Goal: Task Accomplishment & Management: Manage account settings

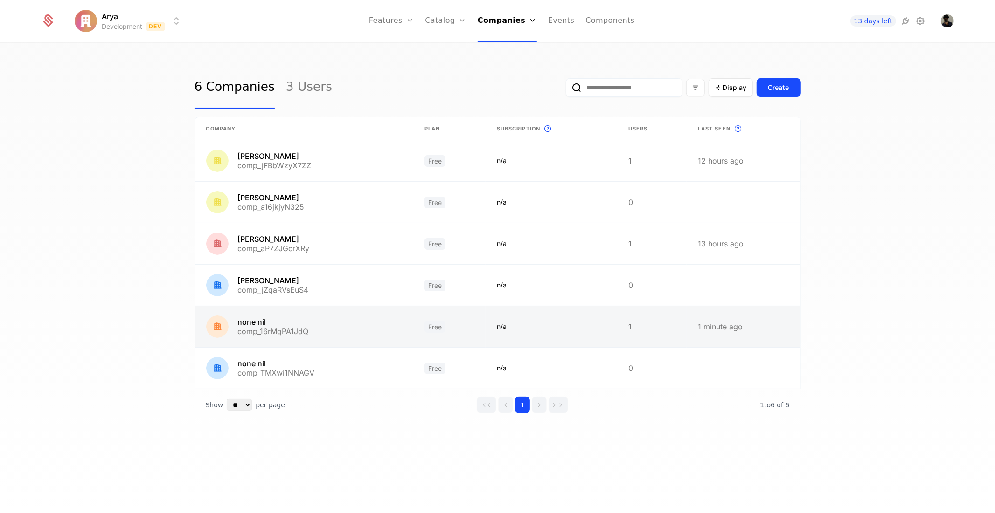
click at [262, 336] on link at bounding box center [304, 326] width 218 height 41
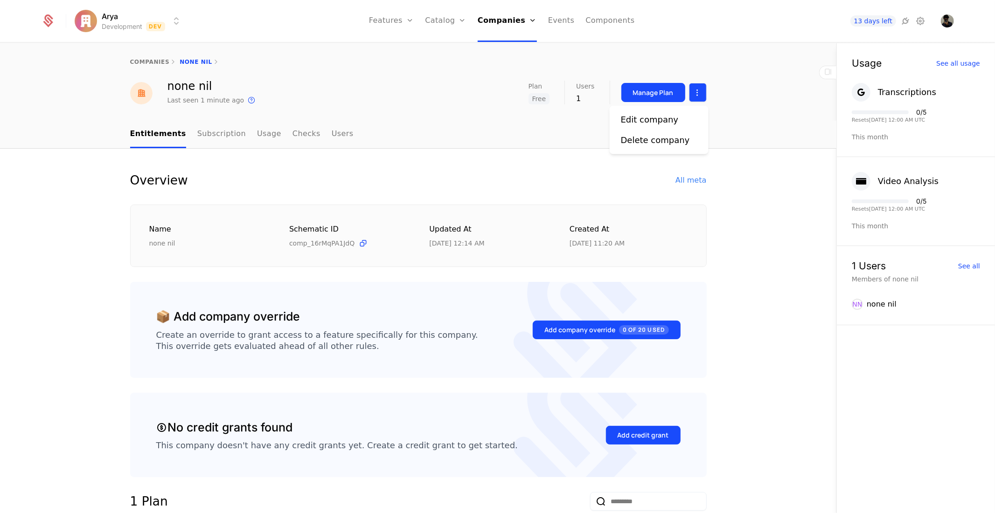
click at [691, 89] on html "Arya Development Dev Features Features Flags Catalog Plans Add Ons Credits Conf…" at bounding box center [497, 256] width 995 height 513
drag, startPoint x: 56, startPoint y: 16, endPoint x: 48, endPoint y: 16, distance: 7.9
click at [55, 16] on html "Arya Development Dev Features Features Flags Catalog Plans Add Ons Credits Conf…" at bounding box center [497, 256] width 995 height 513
click at [42, 19] on icon at bounding box center [47, 20] width 13 height 13
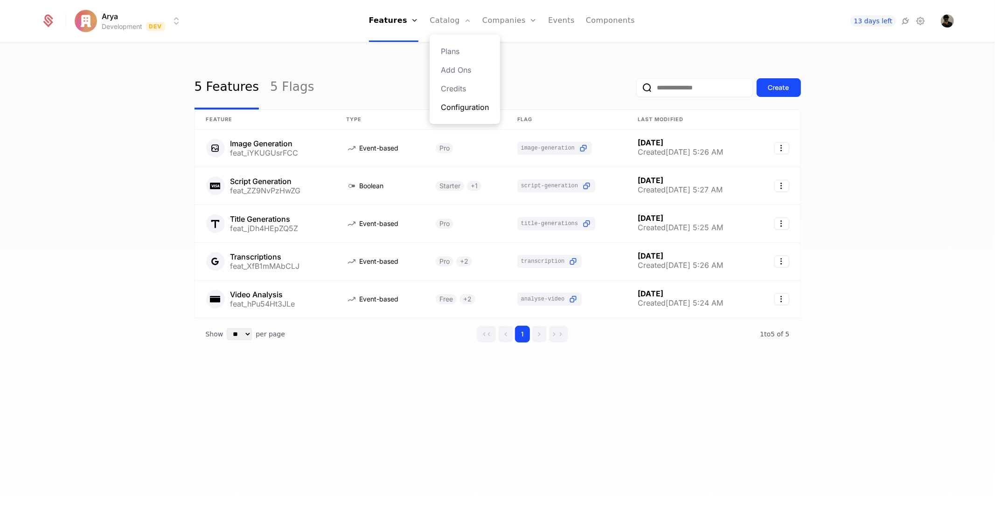
click at [469, 107] on link "Configuration" at bounding box center [465, 107] width 48 height 11
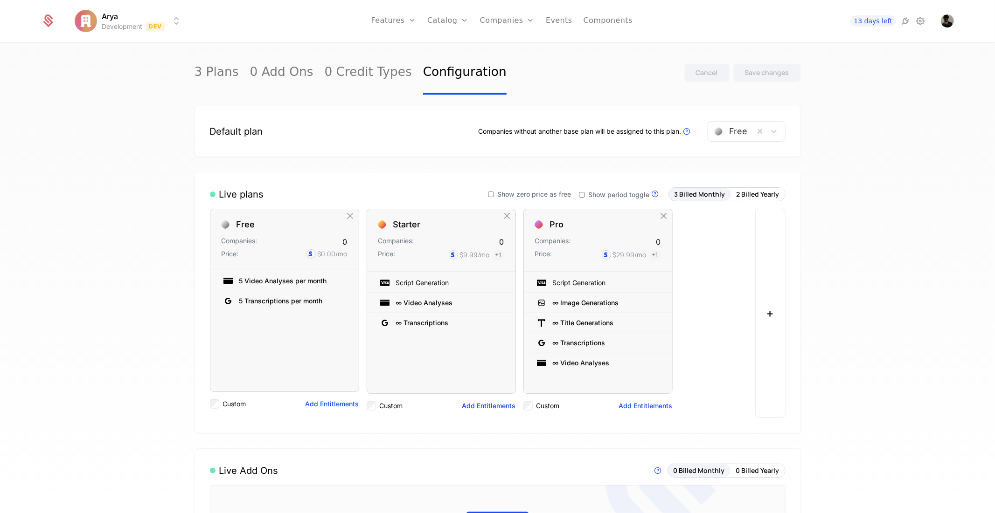
click at [748, 135] on div "Free" at bounding box center [731, 131] width 46 height 17
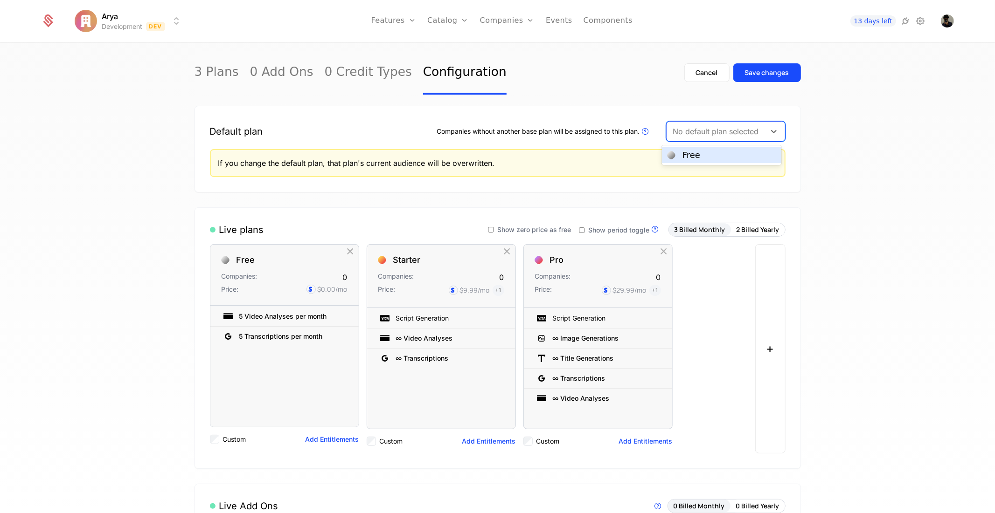
click at [726, 140] on div "No default plan selected" at bounding box center [725, 131] width 119 height 21
click at [703, 71] on div "Cancel" at bounding box center [707, 72] width 22 height 9
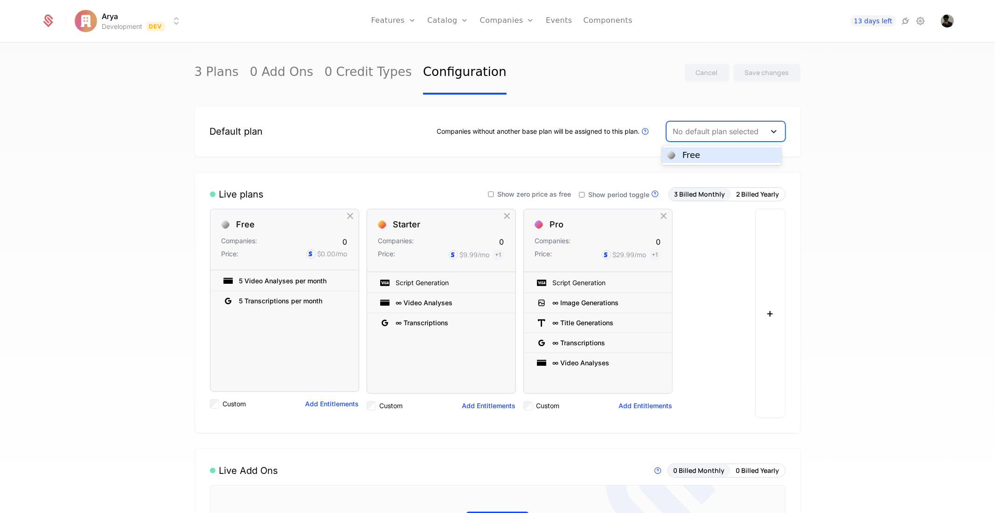
click at [769, 130] on icon at bounding box center [773, 131] width 9 height 9
click at [726, 154] on div "Free" at bounding box center [721, 155] width 108 height 8
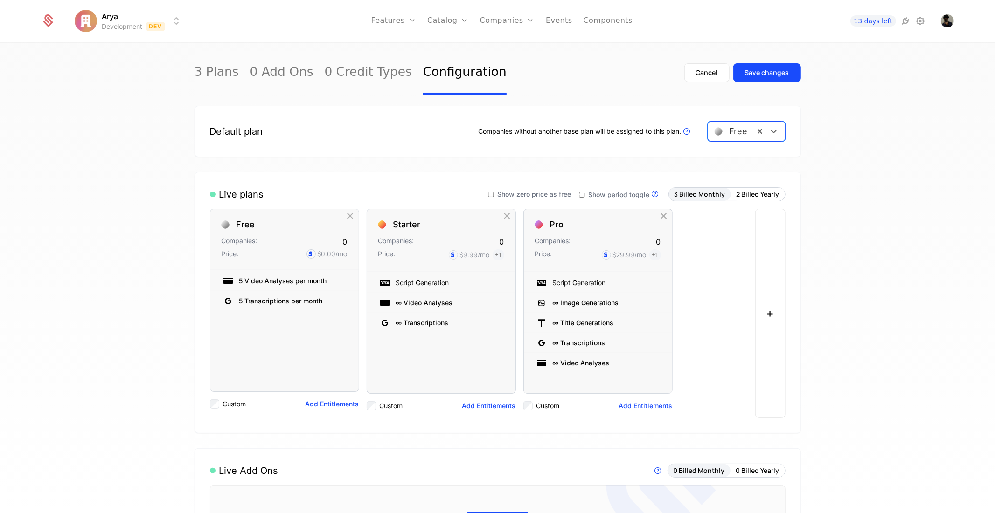
click at [778, 62] on div "Cancel Save changes" at bounding box center [742, 73] width 117 height 44
click at [777, 76] on div "Save changes" at bounding box center [767, 72] width 44 height 9
click at [767, 79] on button "Save changes" at bounding box center [767, 72] width 68 height 19
click at [325, 77] on link "0 Credit Types" at bounding box center [368, 73] width 87 height 44
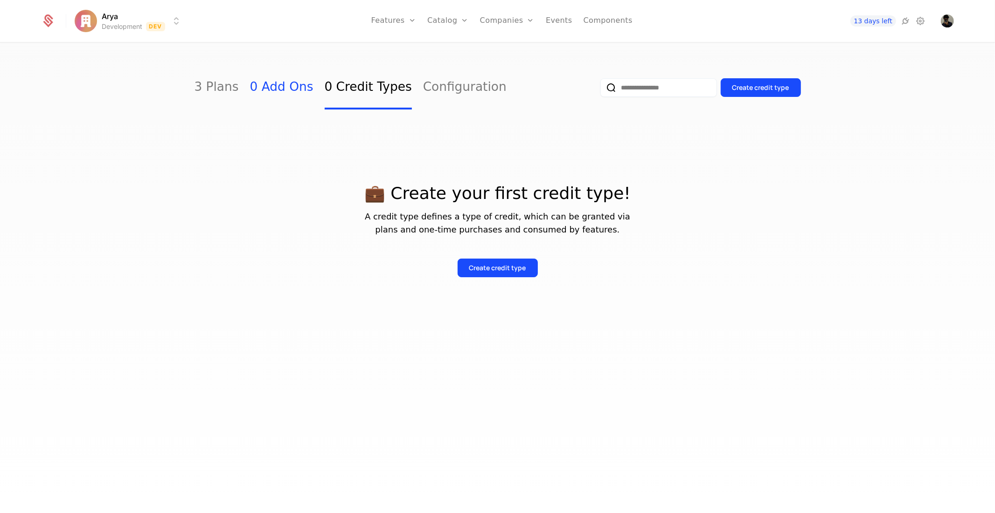
click at [278, 87] on link "0 Add Ons" at bounding box center [281, 88] width 63 height 44
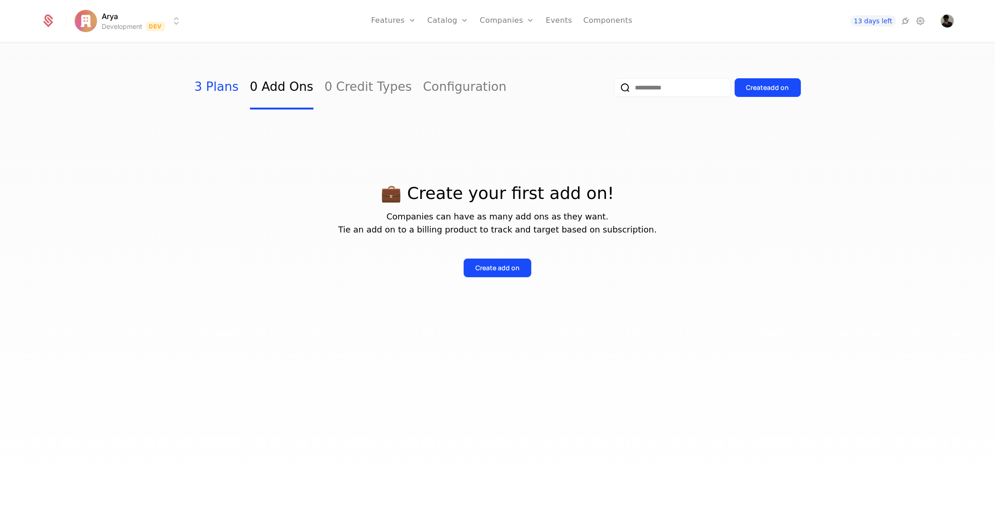
click at [222, 89] on link "3 Plans" at bounding box center [216, 88] width 44 height 44
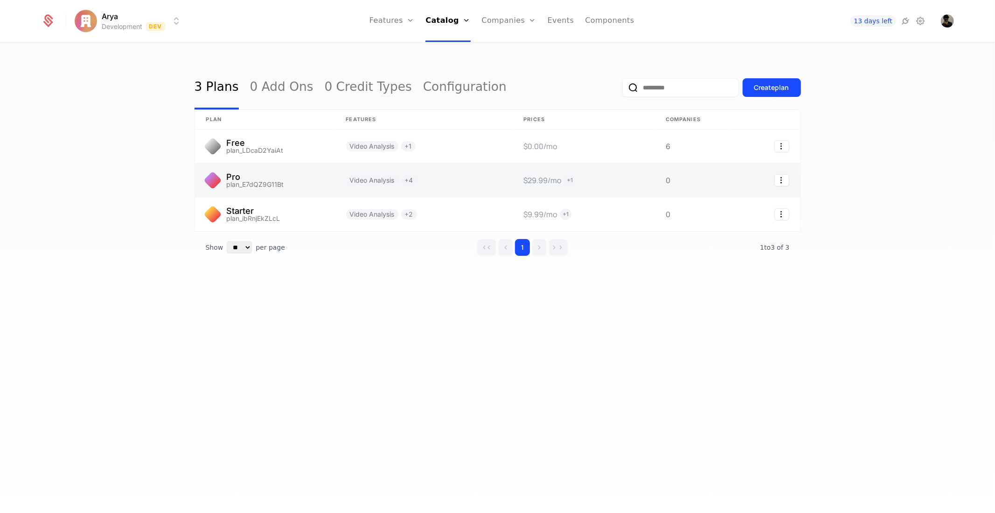
click at [741, 171] on link at bounding box center [764, 181] width 71 height 34
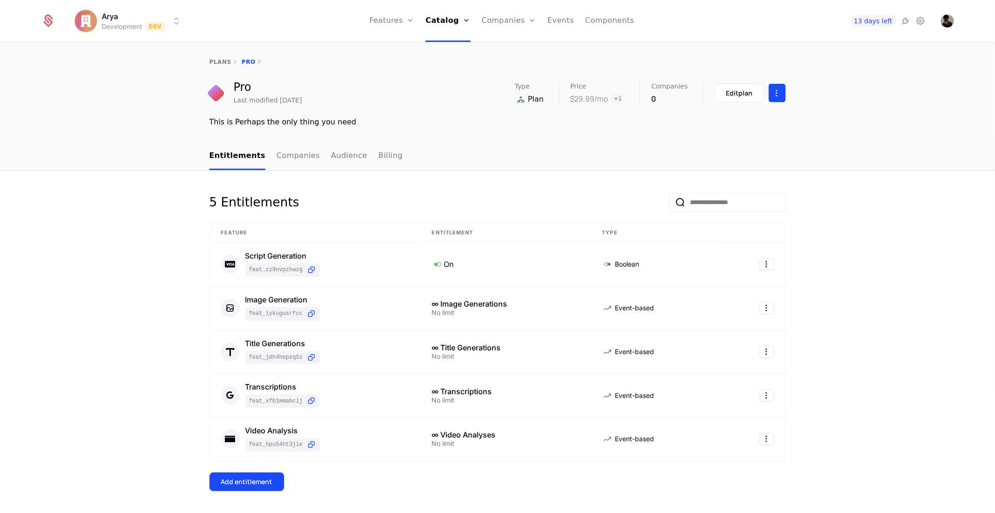
click at [774, 95] on html "Arya Development Dev Features Features Flags Catalog Plans Add Ons Credits Conf…" at bounding box center [497, 256] width 995 height 513
click at [288, 161] on link "Companies" at bounding box center [297, 157] width 43 height 28
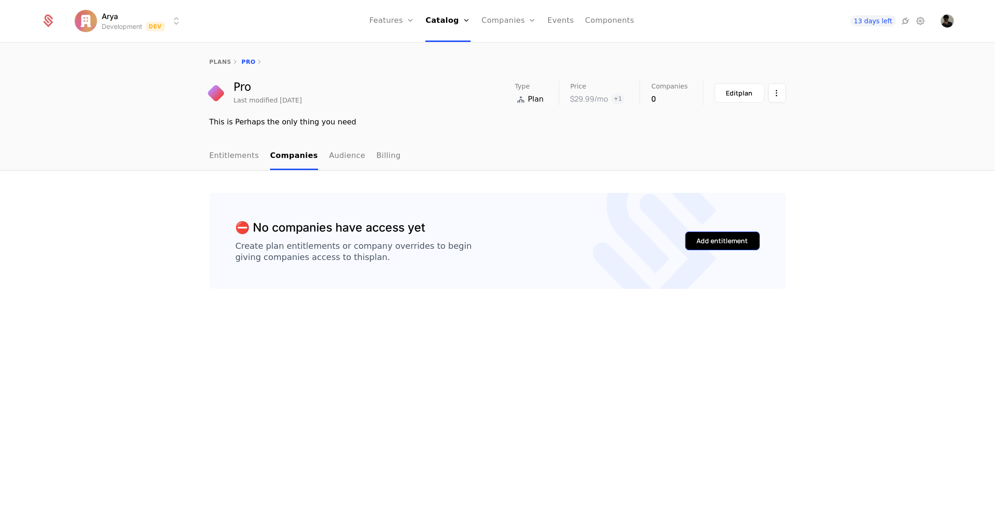
click at [719, 241] on div "Add entitlement" at bounding box center [722, 240] width 51 height 9
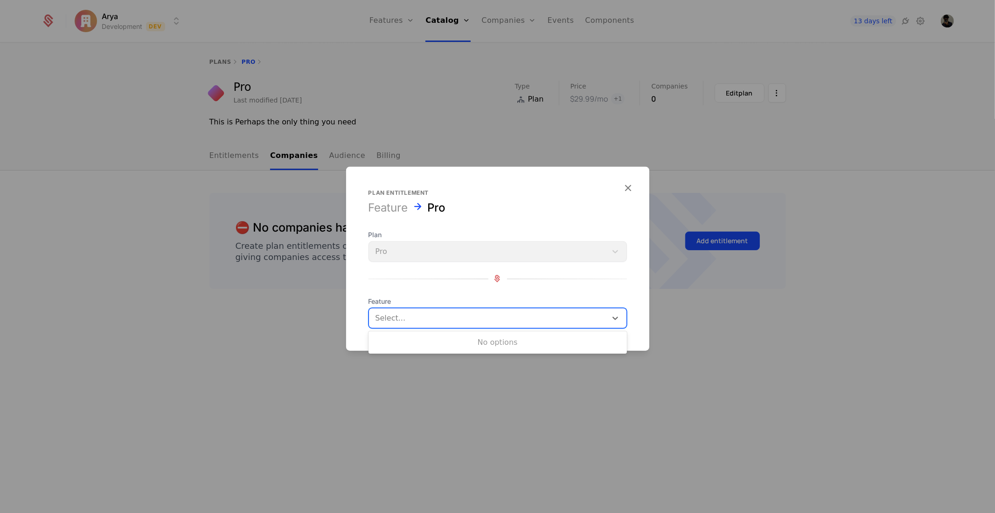
click at [496, 314] on div at bounding box center [487, 317] width 225 height 13
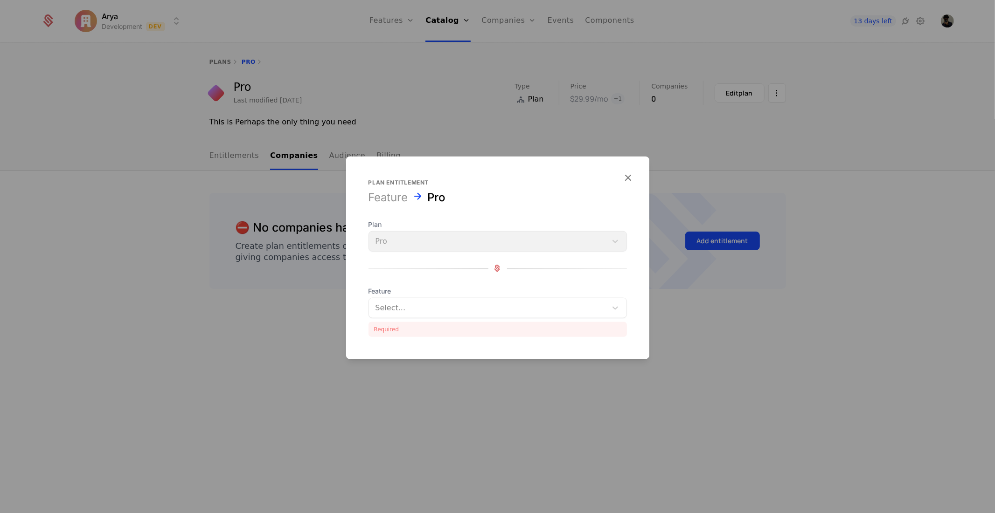
click at [487, 249] on div "Plan Pro" at bounding box center [497, 236] width 258 height 32
click at [487, 248] on div "Plan Pro" at bounding box center [497, 236] width 258 height 32
click at [631, 172] on icon "button" at bounding box center [628, 177] width 12 height 12
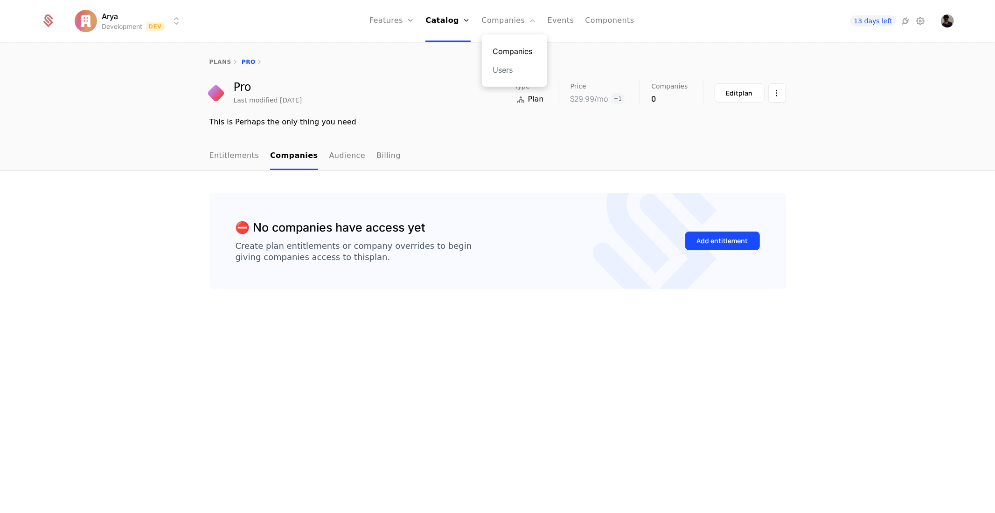
click at [513, 50] on link "Companies" at bounding box center [514, 51] width 43 height 11
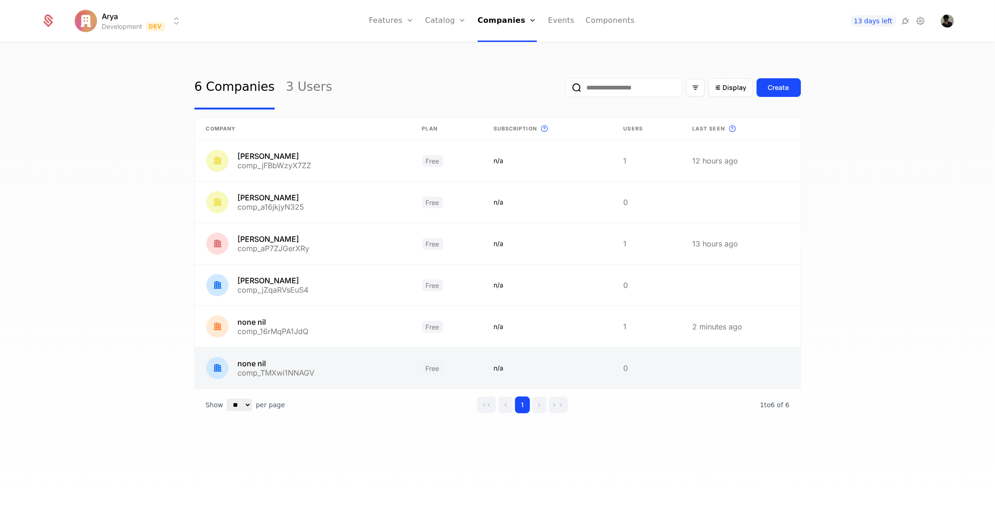
click at [291, 369] on link at bounding box center [303, 368] width 216 height 41
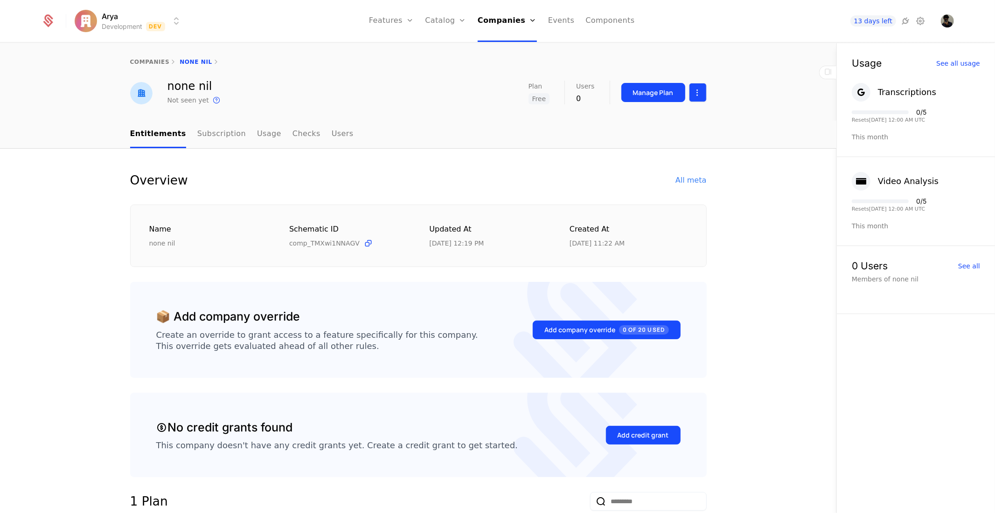
click at [701, 90] on html "Arya Development Dev Features Features Flags Catalog Plans Add Ons Credits Conf…" at bounding box center [497, 256] width 995 height 513
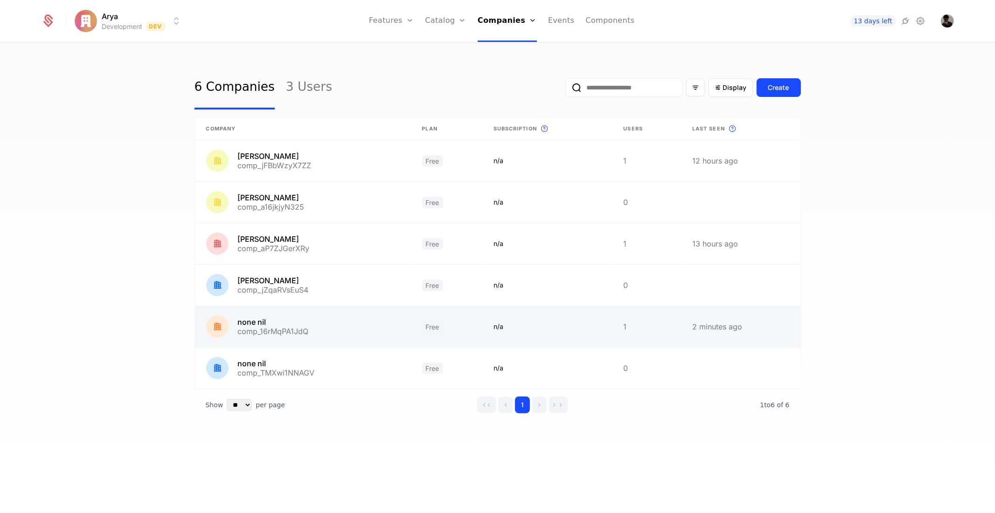
click at [303, 332] on link at bounding box center [303, 326] width 216 height 41
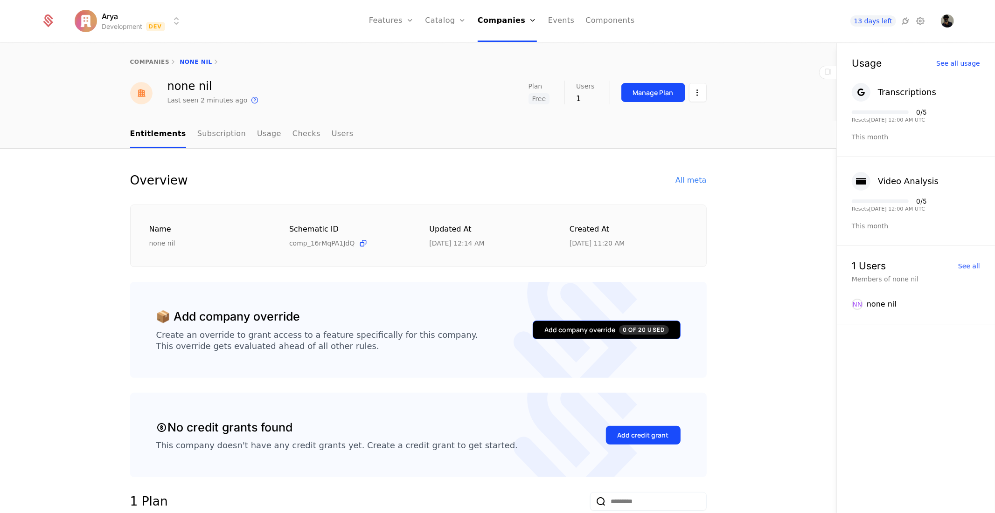
click at [579, 330] on div "Add company override 0 of 20 Used" at bounding box center [606, 329] width 124 height 9
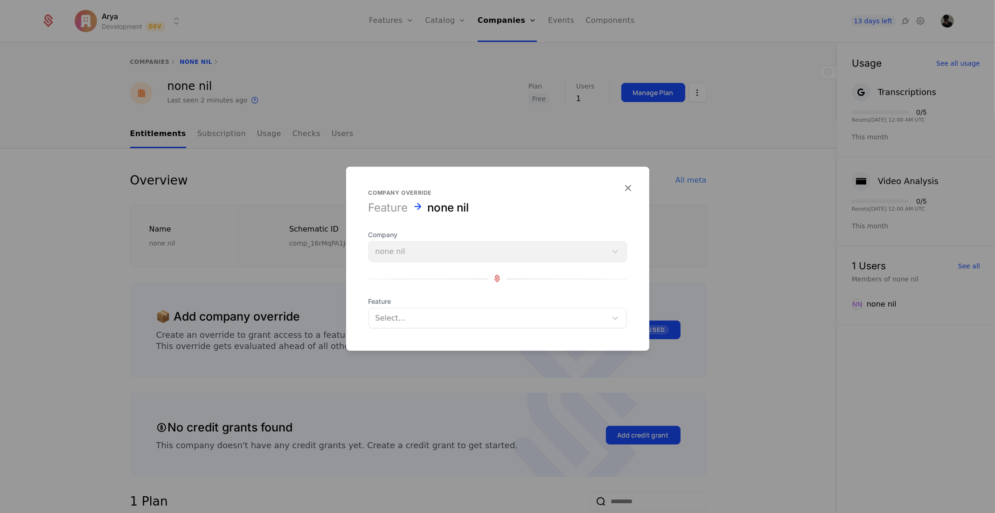
click at [428, 324] on div "Select..." at bounding box center [488, 318] width 238 height 17
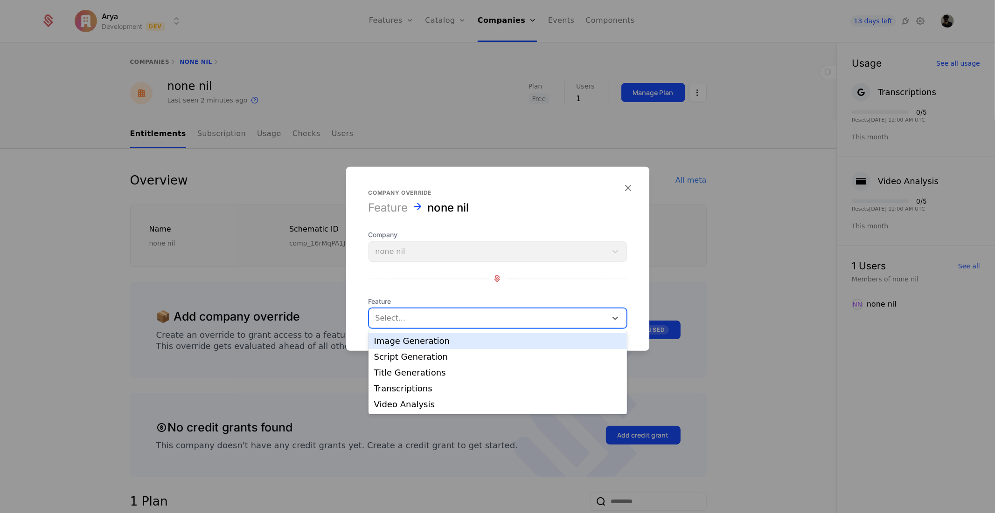
click at [429, 340] on div "Image Generation" at bounding box center [497, 341] width 247 height 8
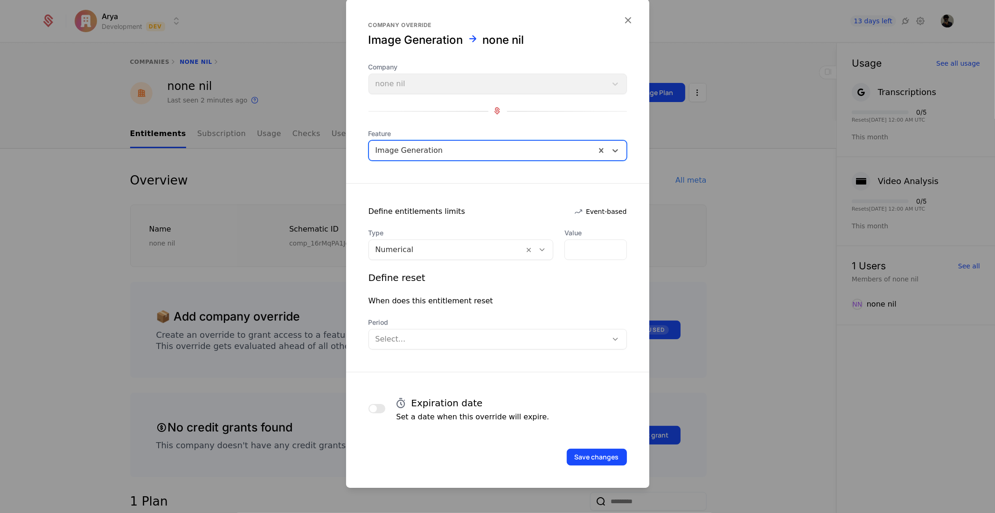
click at [206, 366] on div at bounding box center [497, 256] width 995 height 513
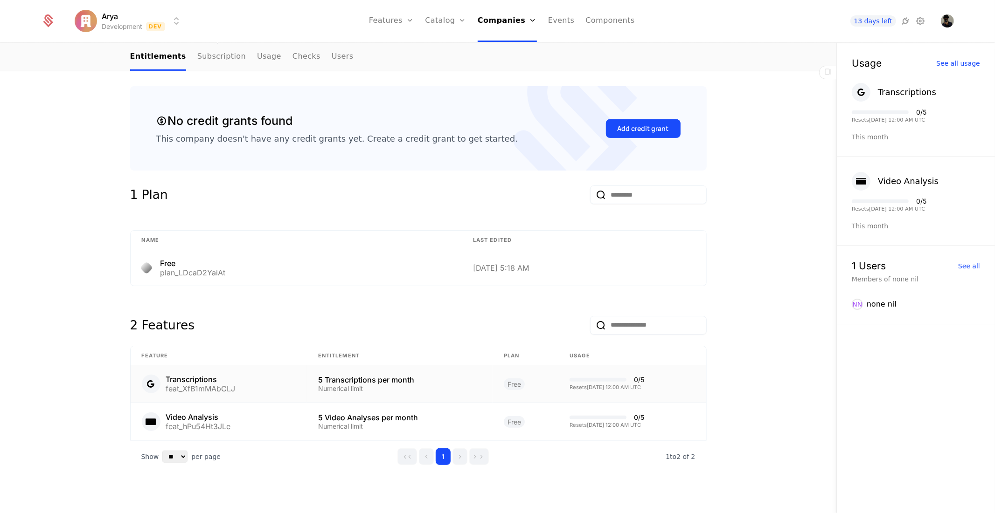
scroll to position [318, 0]
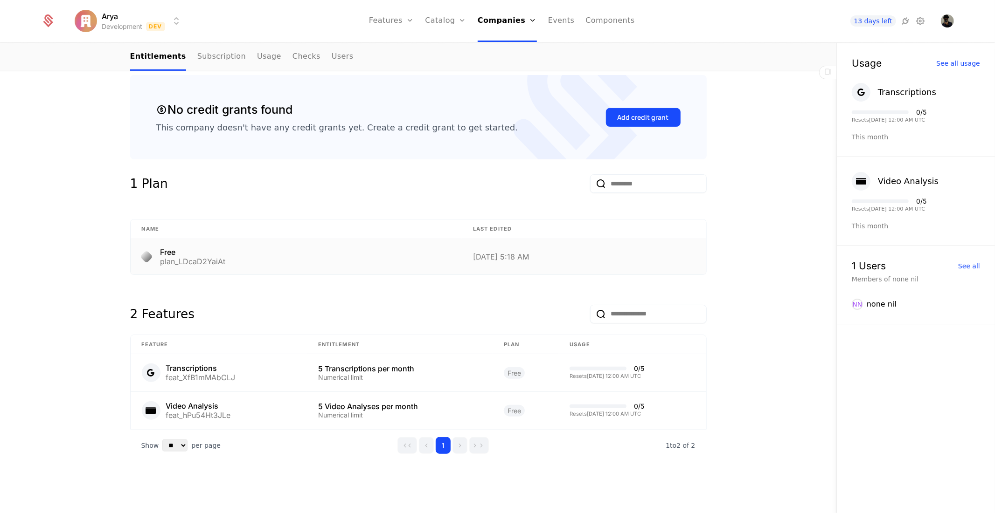
click at [220, 258] on div "plan_LDcaD2YaiAt" at bounding box center [192, 261] width 65 height 7
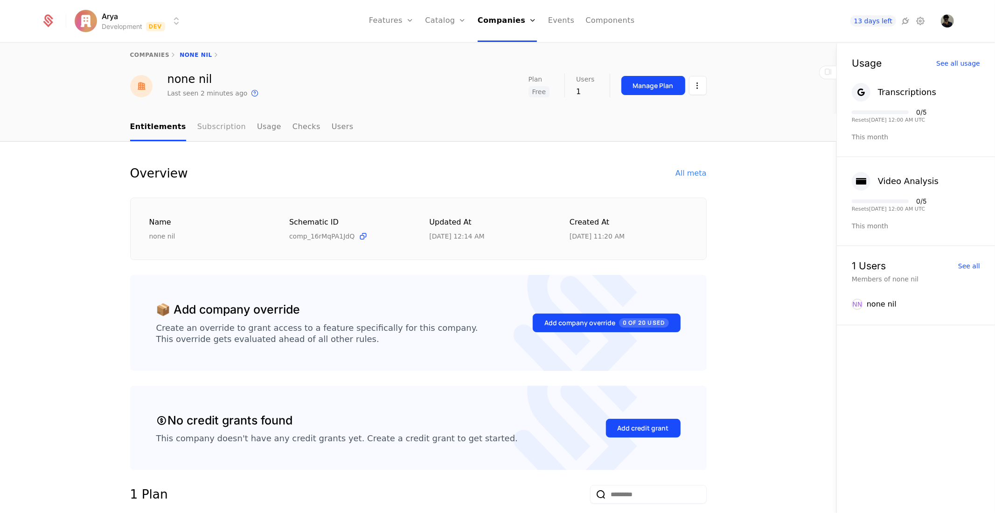
click at [204, 129] on link "Subscription" at bounding box center [221, 128] width 48 height 28
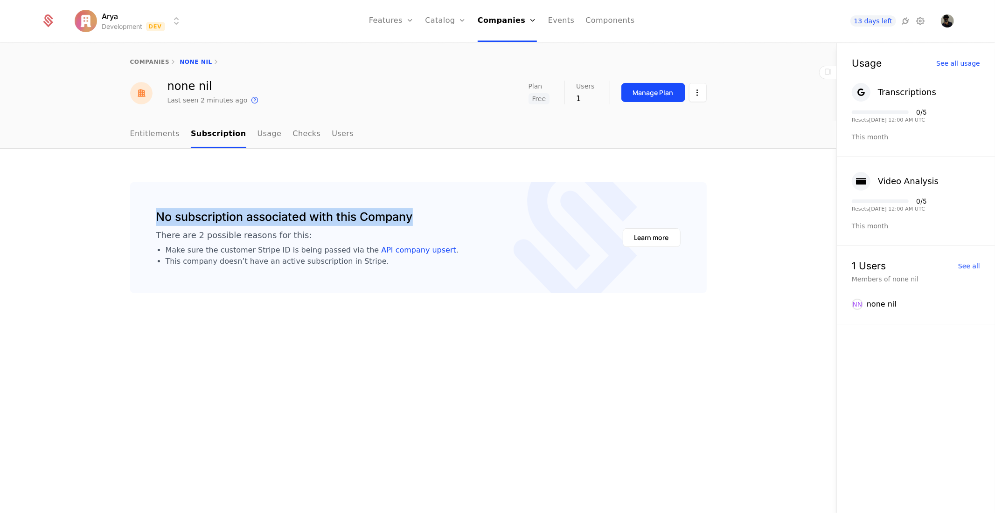
drag, startPoint x: 421, startPoint y: 218, endPoint x: 145, endPoint y: 216, distance: 276.0
click at [145, 216] on div "No subscription associated with this Company There are 2 possible reasons for t…" at bounding box center [418, 237] width 576 height 111
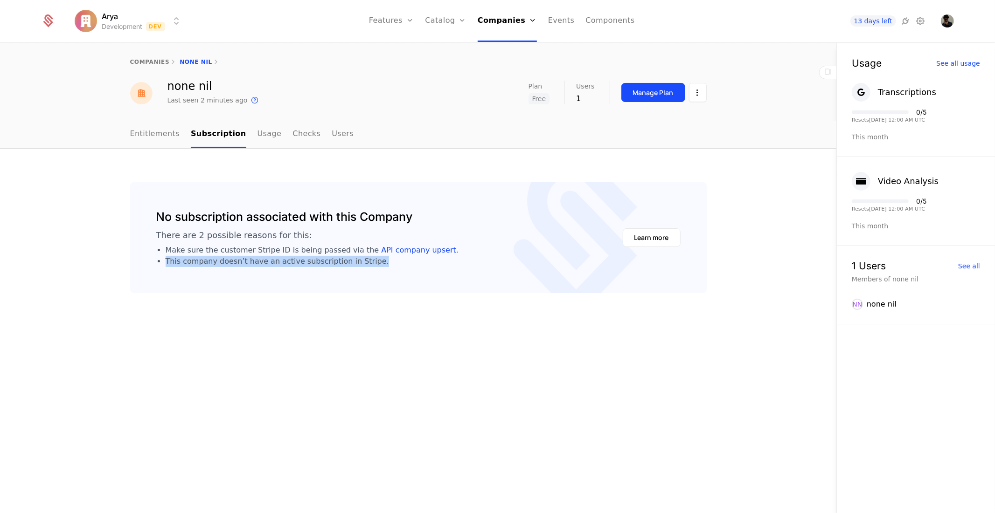
drag, startPoint x: 352, startPoint y: 262, endPoint x: 145, endPoint y: 262, distance: 207.0
click at [145, 262] on div "No subscription associated with this Company There are 2 possible reasons for t…" at bounding box center [418, 237] width 576 height 111
click at [333, 275] on div "No subscription associated with this Company There are 2 possible reasons for t…" at bounding box center [418, 237] width 576 height 111
click at [698, 97] on html "Arya Development Dev Features Features Flags Catalog Plans Add Ons Credits Conf…" at bounding box center [497, 256] width 995 height 513
click at [159, 133] on html "Arya Development Dev Features Features Flags Catalog Plans Add Ons Credits Conf…" at bounding box center [497, 256] width 995 height 513
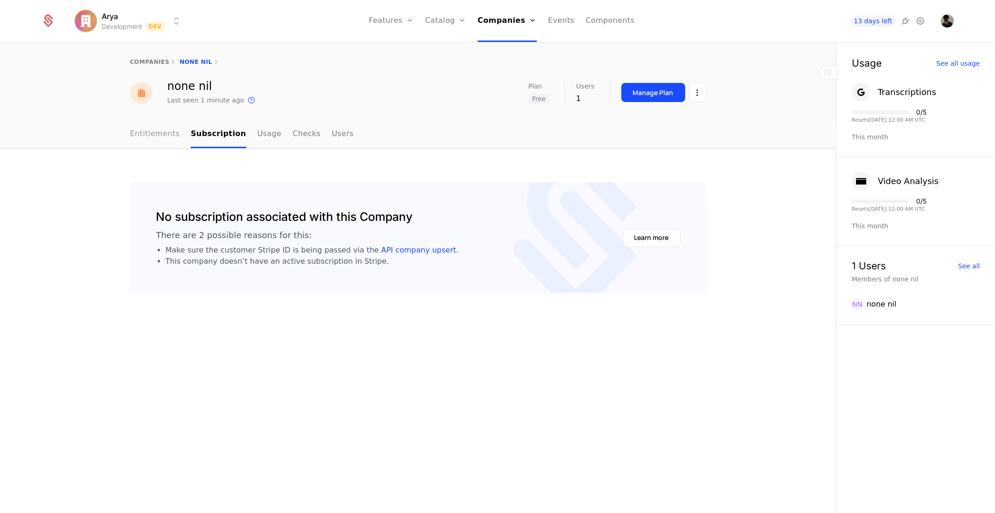
click at [159, 133] on link "Entitlements" at bounding box center [155, 135] width 50 height 28
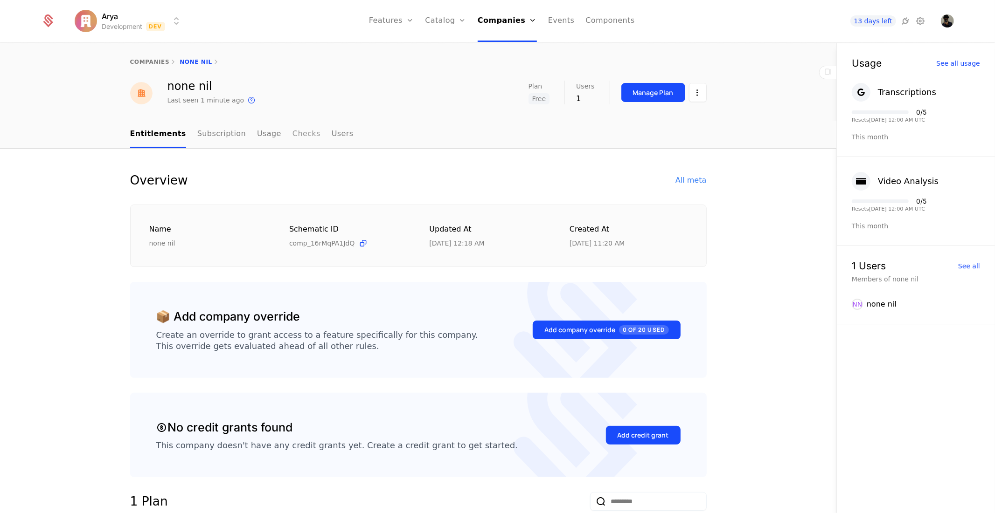
click at [292, 134] on link "Checks" at bounding box center [306, 135] width 28 height 28
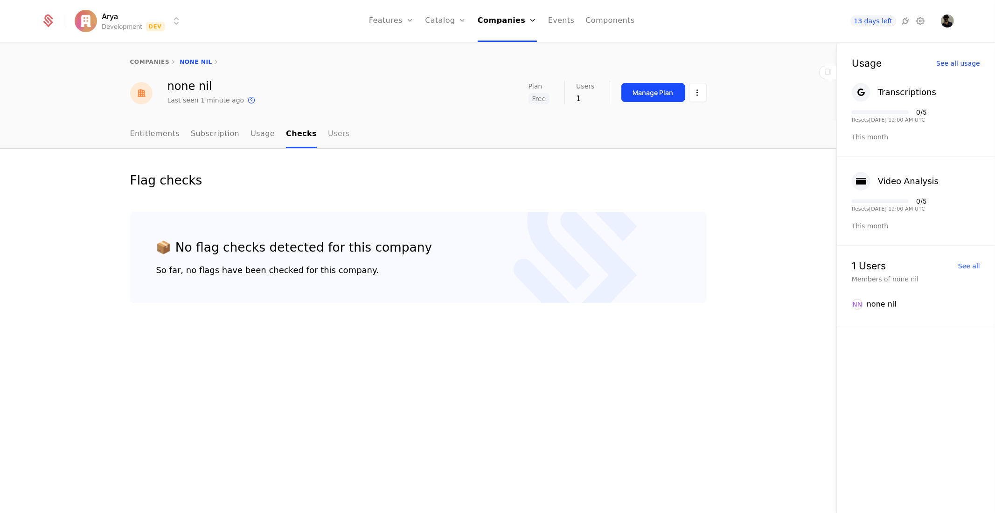
click at [328, 133] on link "Users" at bounding box center [339, 135] width 22 height 28
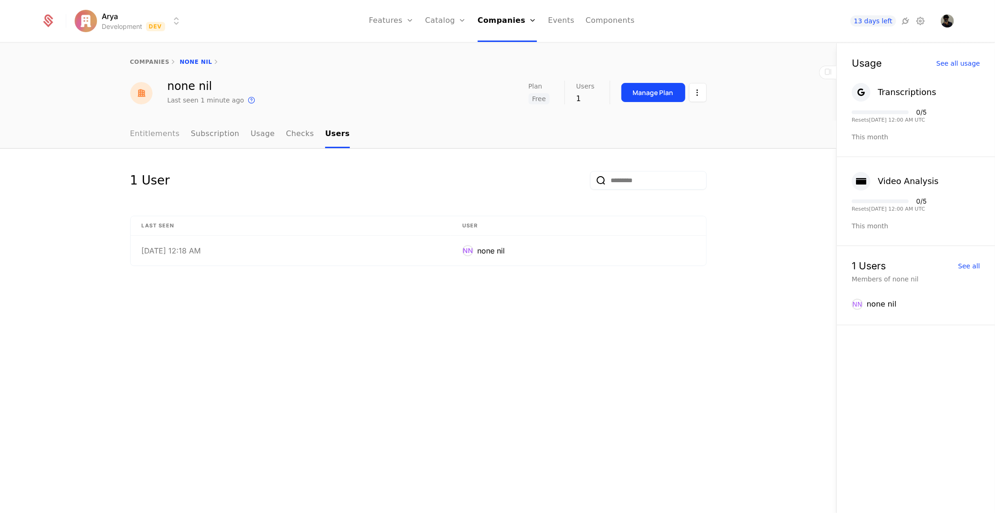
click at [149, 147] on link "Entitlements" at bounding box center [155, 135] width 50 height 28
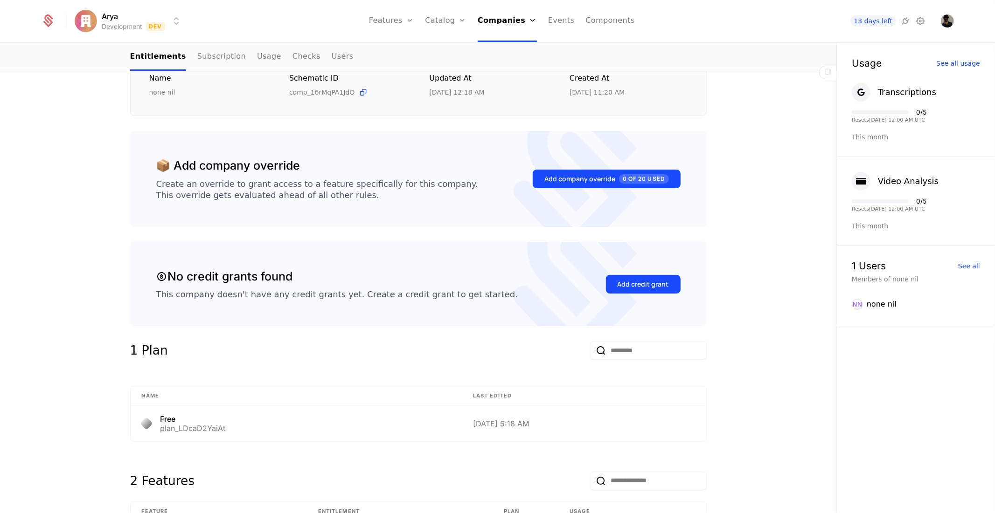
scroll to position [155, 0]
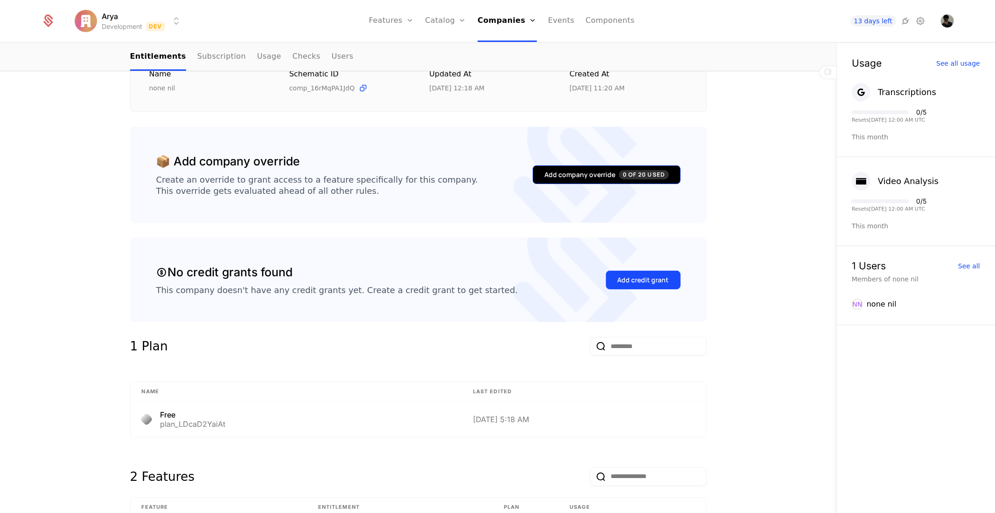
click at [587, 180] on button "Add company override 0 of 20 Used" at bounding box center [605, 175] width 147 height 19
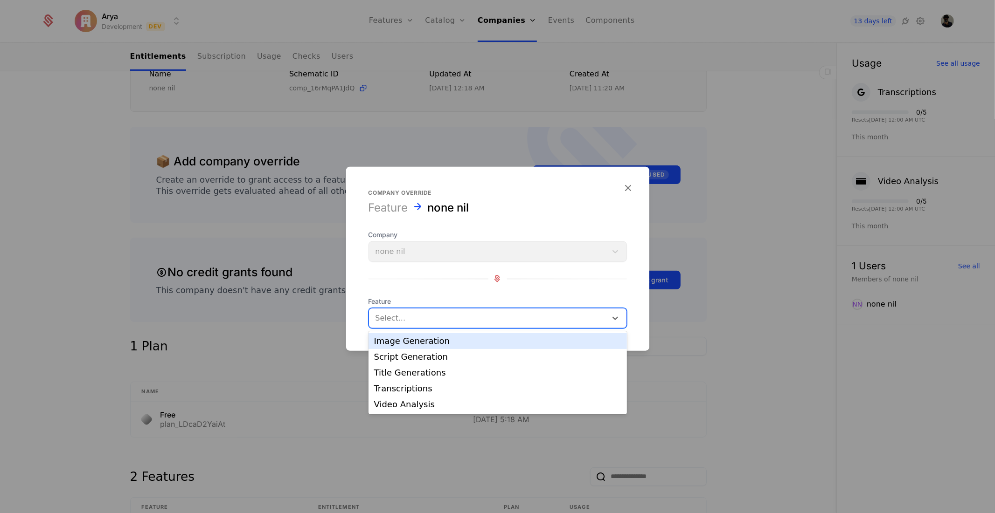
click at [474, 320] on div at bounding box center [487, 317] width 225 height 13
click at [468, 339] on div "Image Generation" at bounding box center [497, 341] width 247 height 8
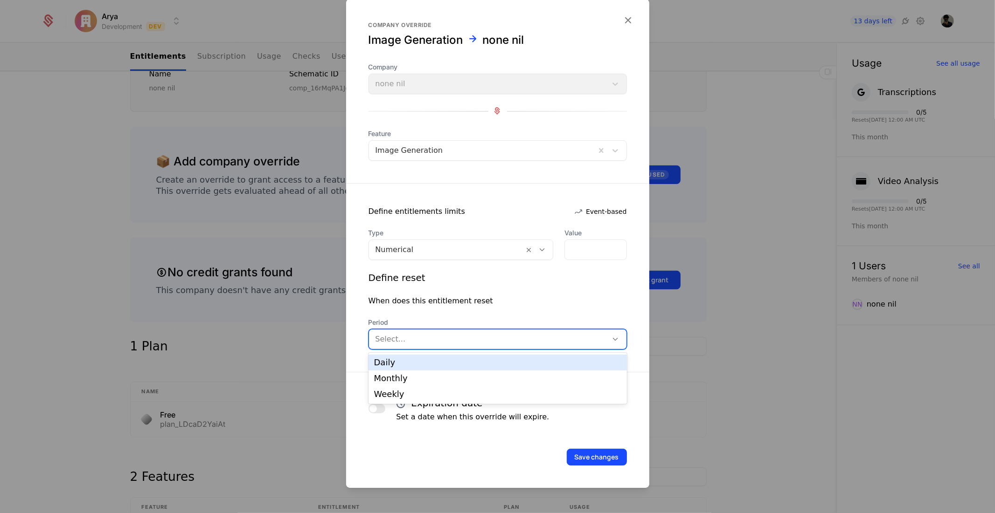
click at [440, 331] on div "Select..." at bounding box center [488, 339] width 239 height 17
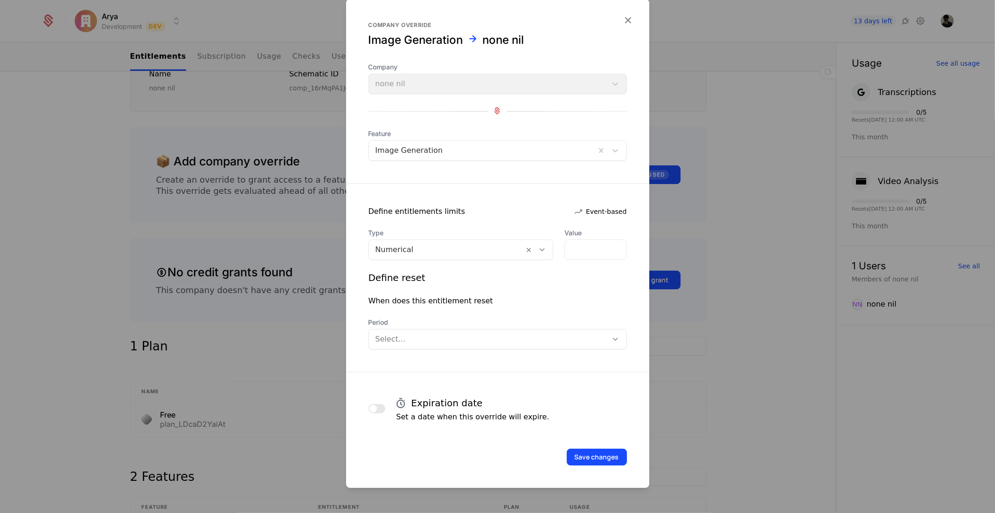
click at [434, 294] on div "Define reset When does this entitlement reset Period Select..." at bounding box center [497, 310] width 258 height 78
click at [596, 252] on input "*" at bounding box center [595, 250] width 61 height 20
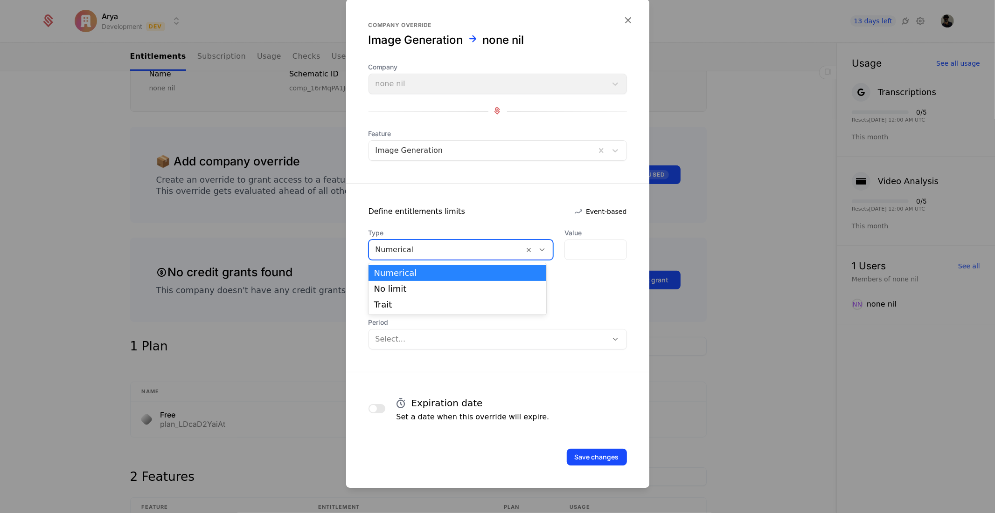
click at [408, 254] on div at bounding box center [446, 249] width 142 height 13
click at [401, 291] on div "No limit" at bounding box center [457, 289] width 167 height 8
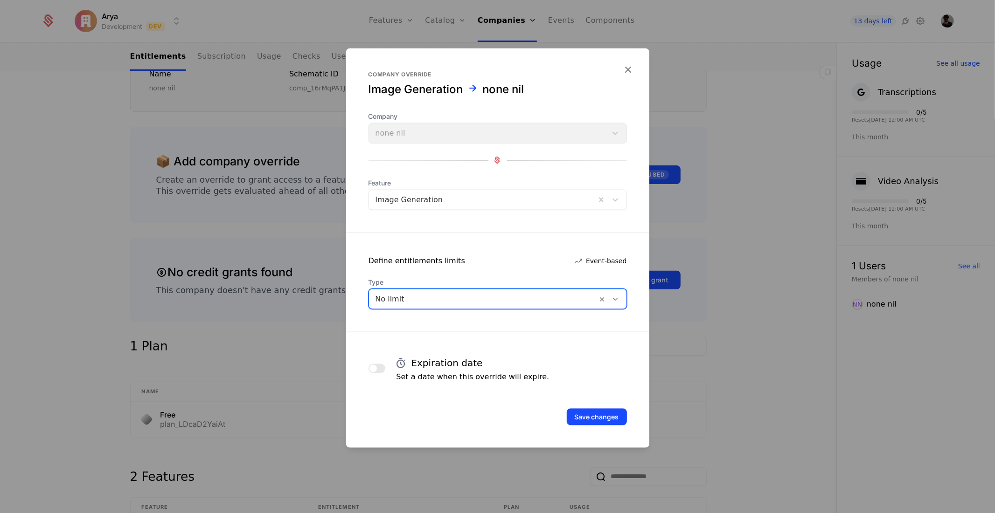
click at [495, 203] on div at bounding box center [482, 199] width 214 height 13
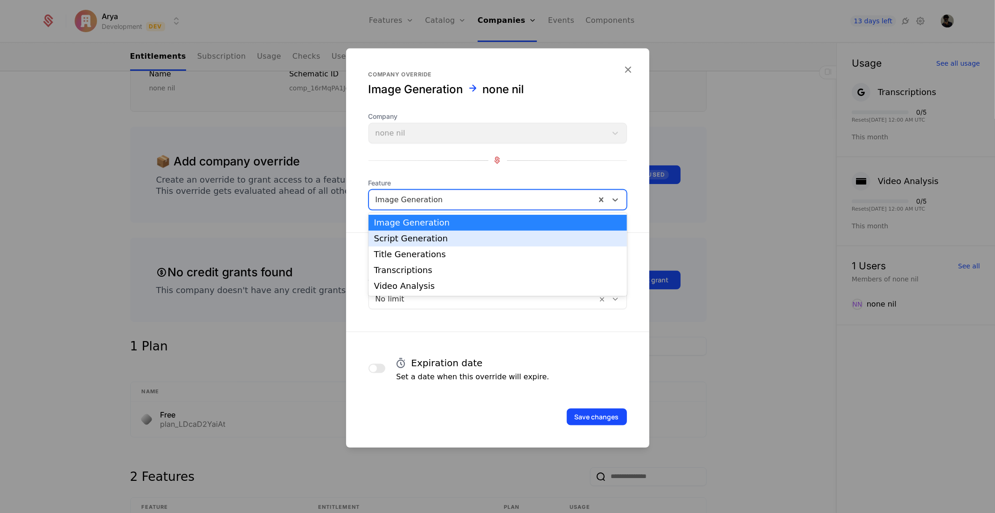
click at [476, 238] on div "Script Generation" at bounding box center [497, 239] width 247 height 8
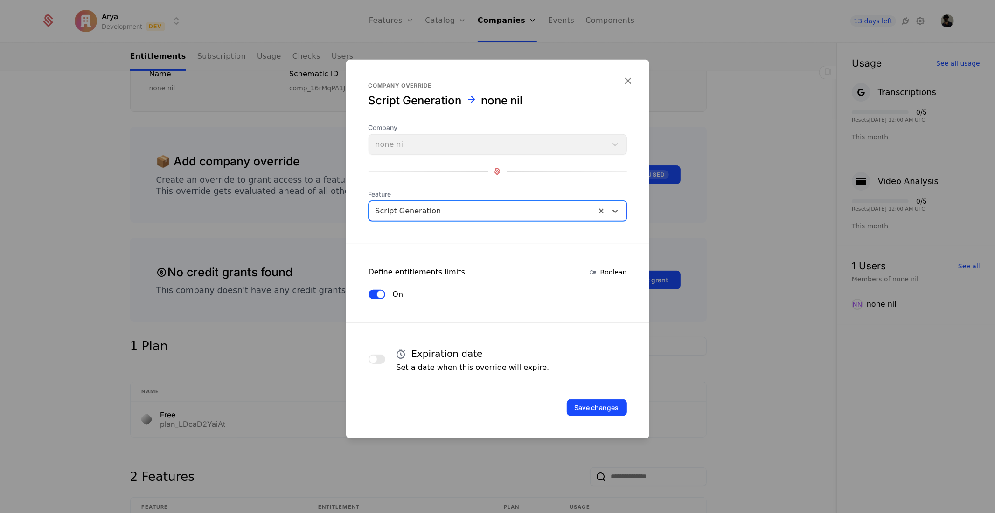
click at [484, 203] on div "Script Generation" at bounding box center [482, 210] width 227 height 17
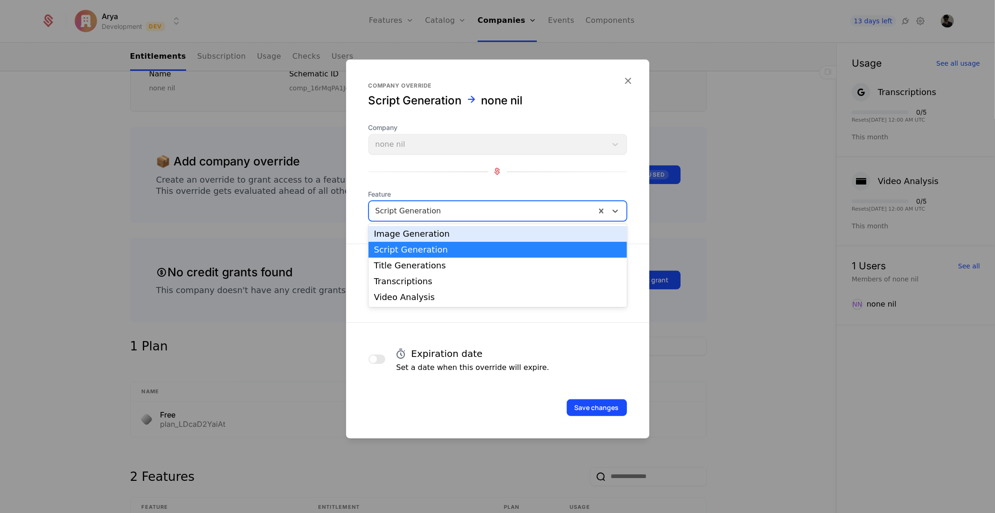
click at [480, 229] on div "Image Generation" at bounding box center [497, 234] width 258 height 16
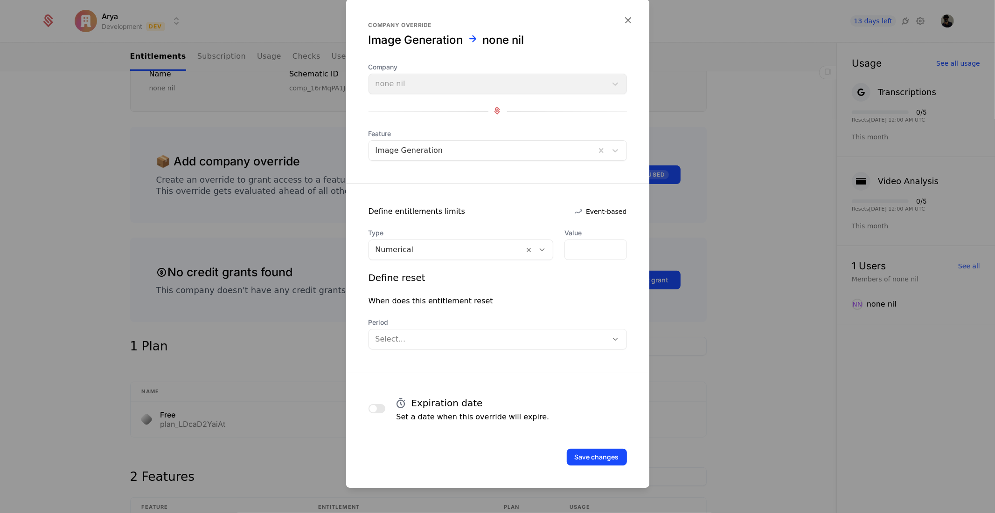
click at [463, 86] on div "Company none nil" at bounding box center [497, 78] width 258 height 32
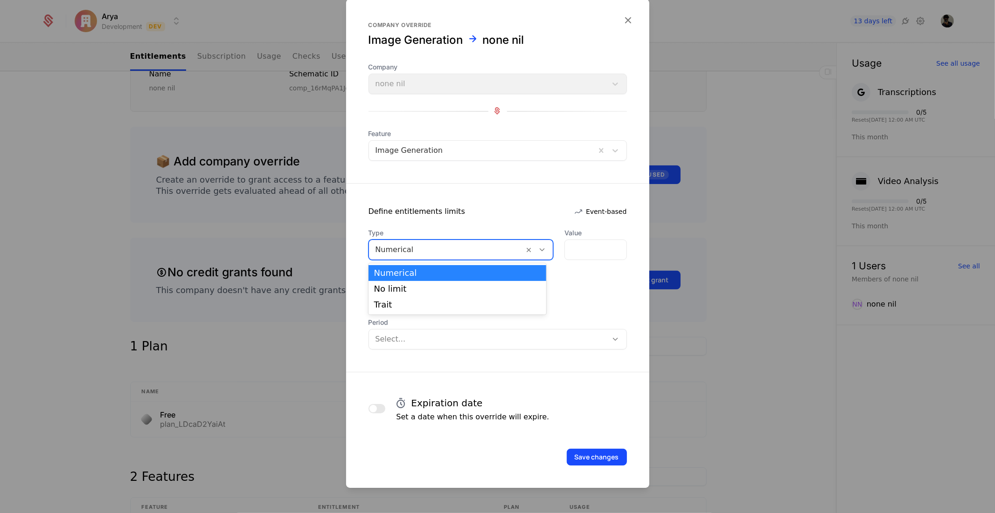
click at [493, 246] on div at bounding box center [446, 249] width 142 height 13
click at [424, 287] on div "No limit" at bounding box center [457, 289] width 167 height 8
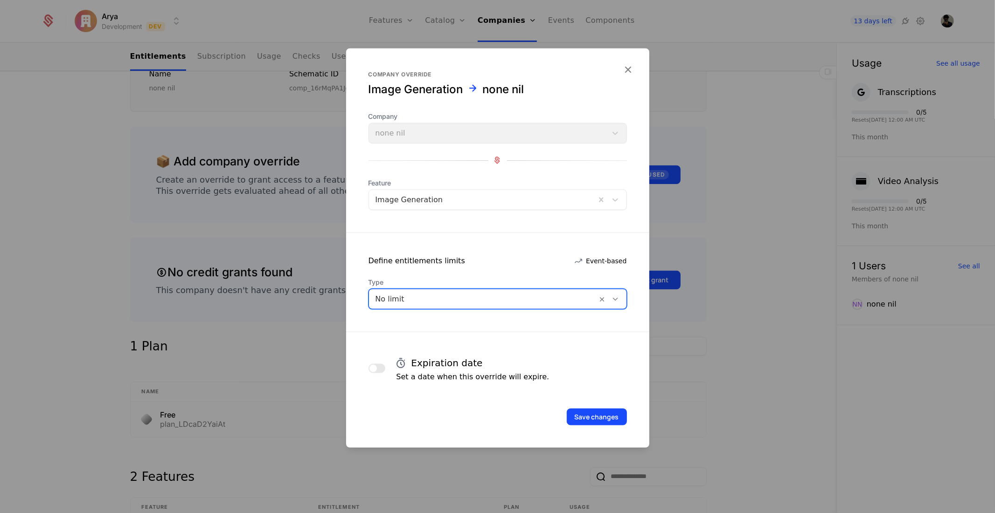
click at [459, 198] on div at bounding box center [482, 199] width 214 height 13
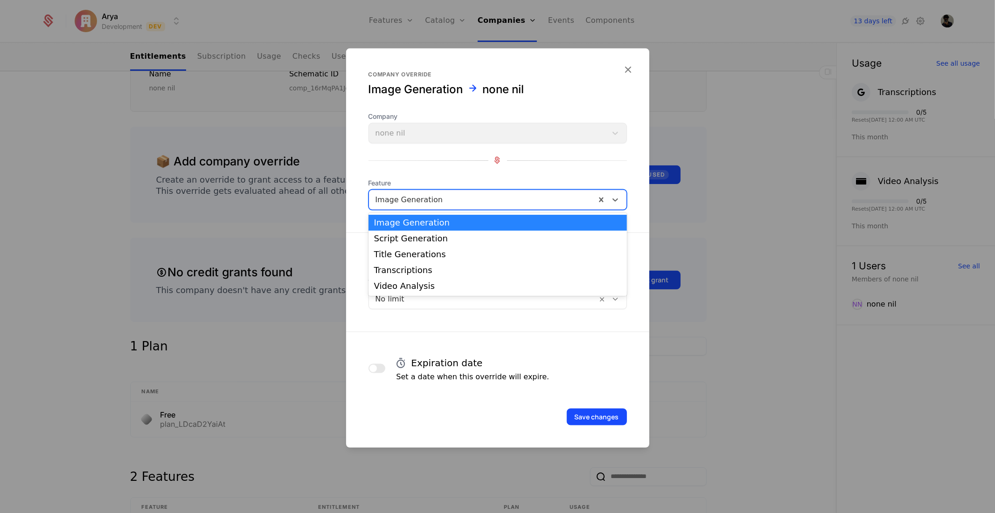
click at [459, 198] on div at bounding box center [482, 199] width 214 height 13
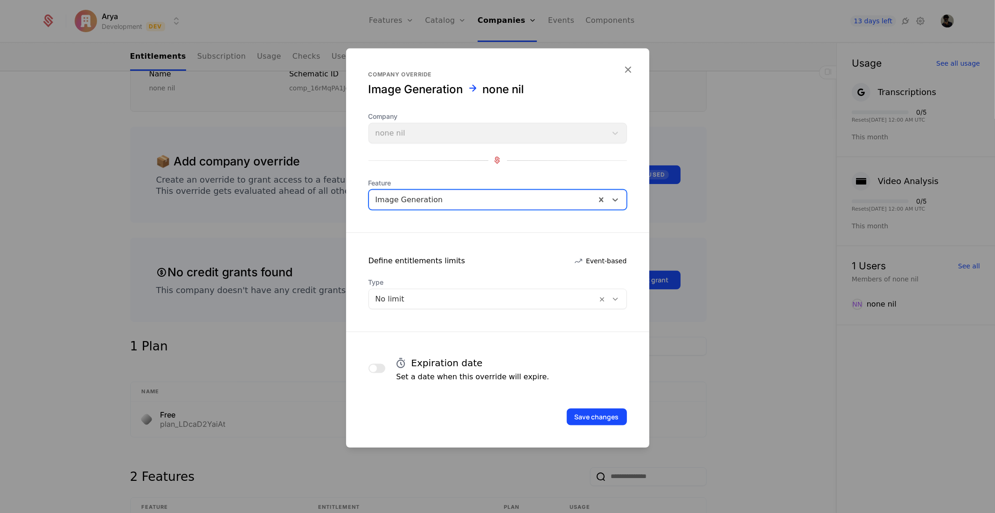
click at [459, 198] on div at bounding box center [482, 199] width 214 height 13
click at [220, 225] on div at bounding box center [497, 256] width 995 height 513
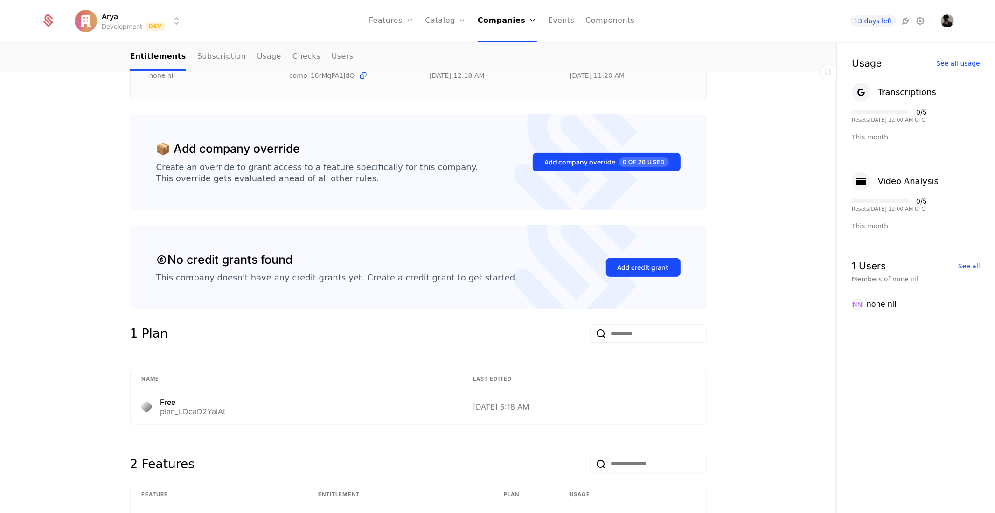
scroll to position [111, 0]
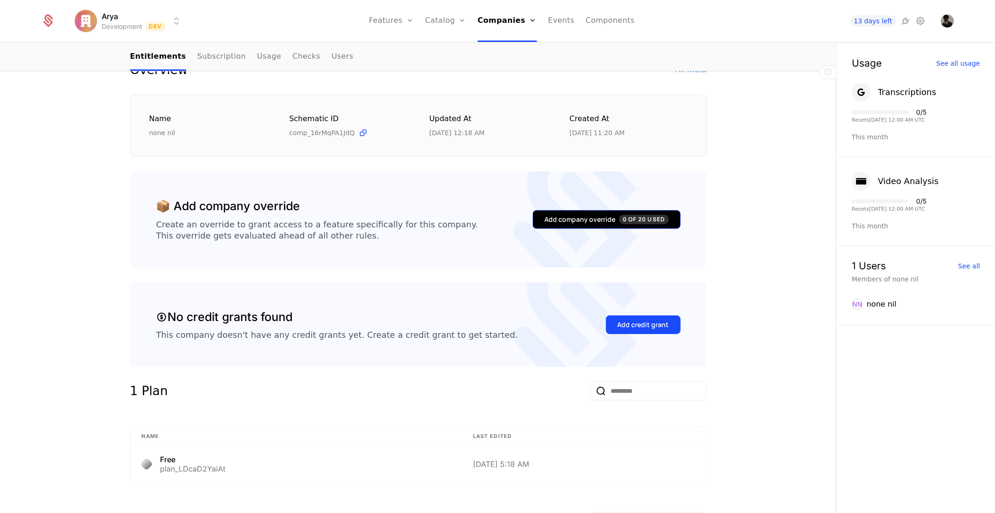
click at [619, 215] on span "0 of 20 Used" at bounding box center [643, 219] width 49 height 9
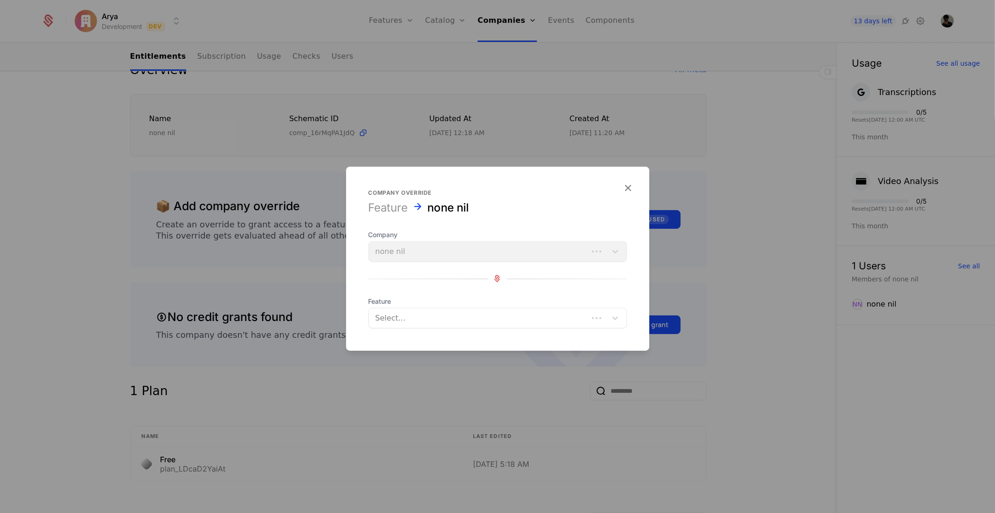
click at [415, 319] on div at bounding box center [478, 317] width 206 height 13
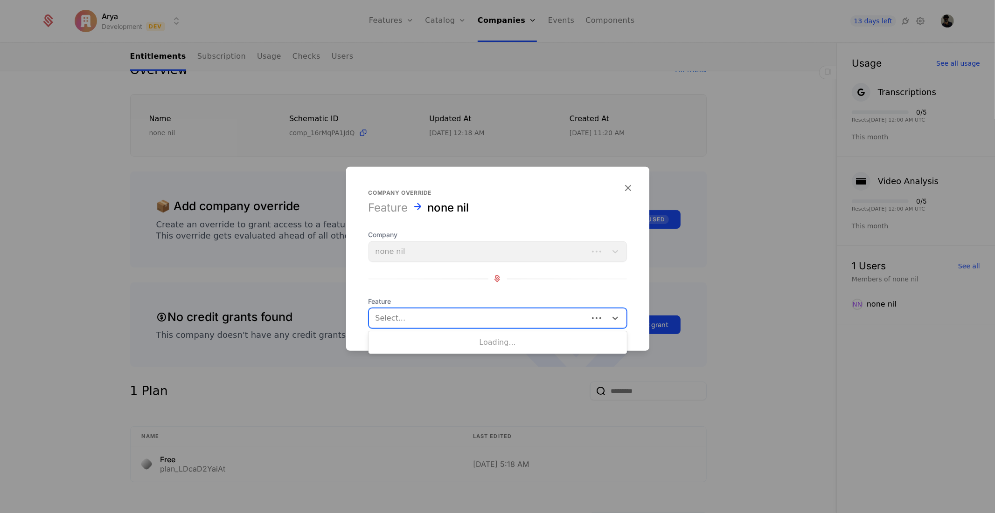
click at [416, 272] on div "Company none nil Feature Use Up and Down to choose options, press Enter to sele…" at bounding box center [497, 279] width 258 height 98
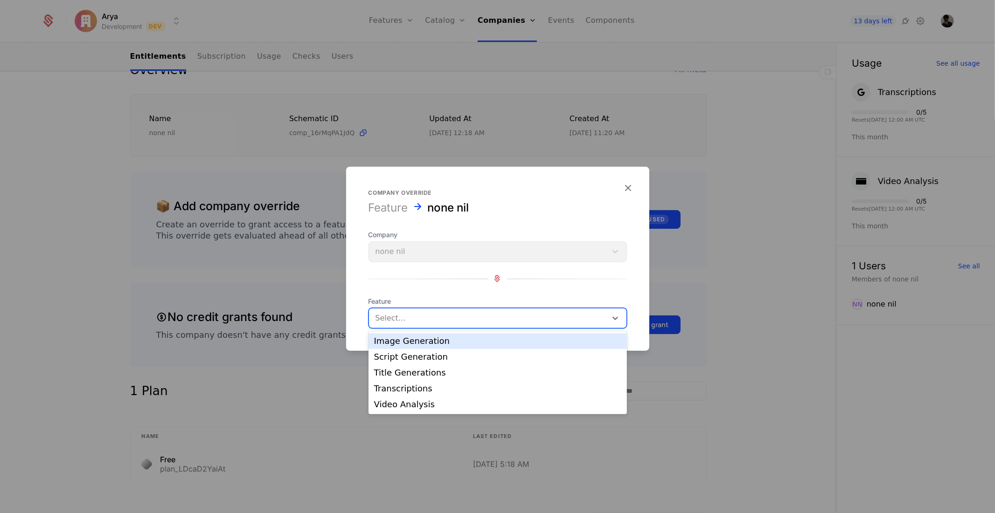
click at [423, 324] on div "Select..." at bounding box center [488, 318] width 238 height 17
click at [422, 342] on div "Image Generation" at bounding box center [497, 341] width 247 height 8
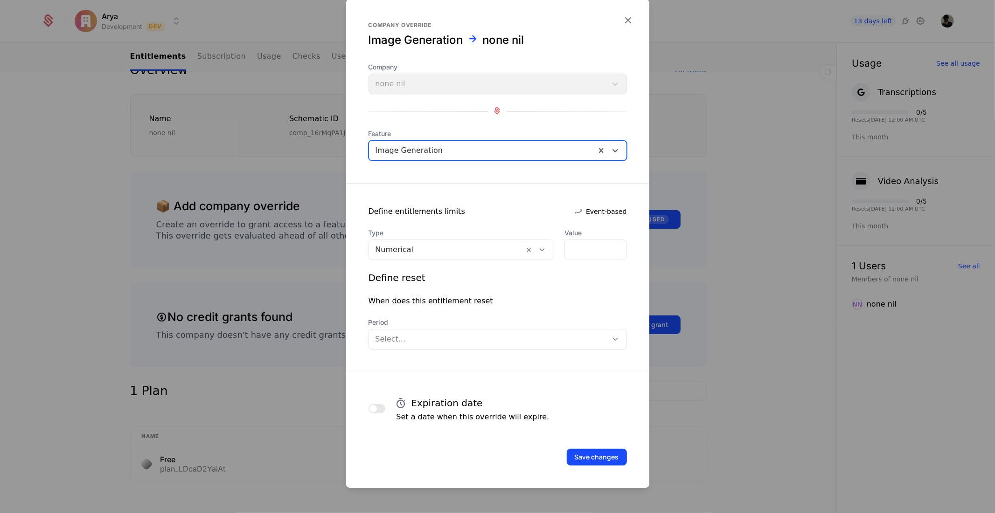
click at [432, 242] on div "Numerical" at bounding box center [446, 250] width 155 height 17
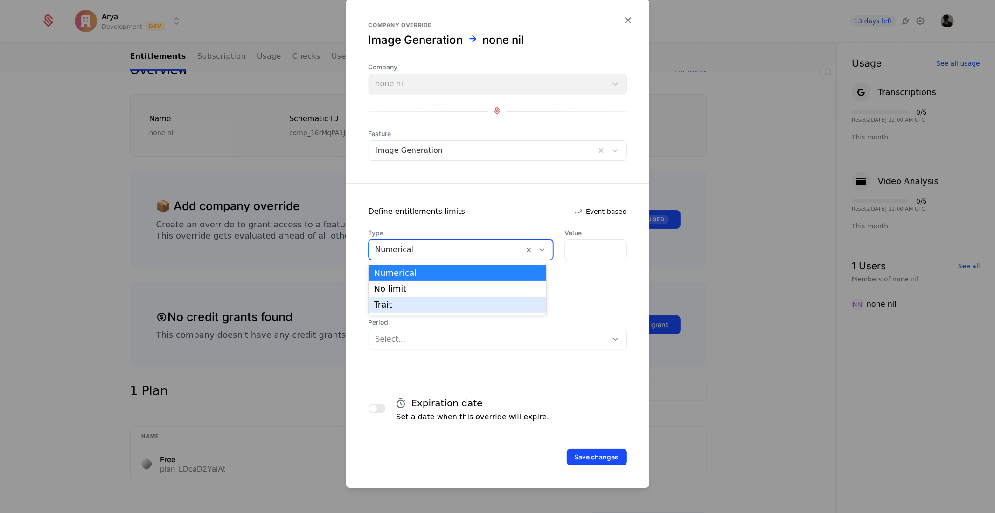
click at [428, 295] on div "No limit" at bounding box center [457, 289] width 178 height 16
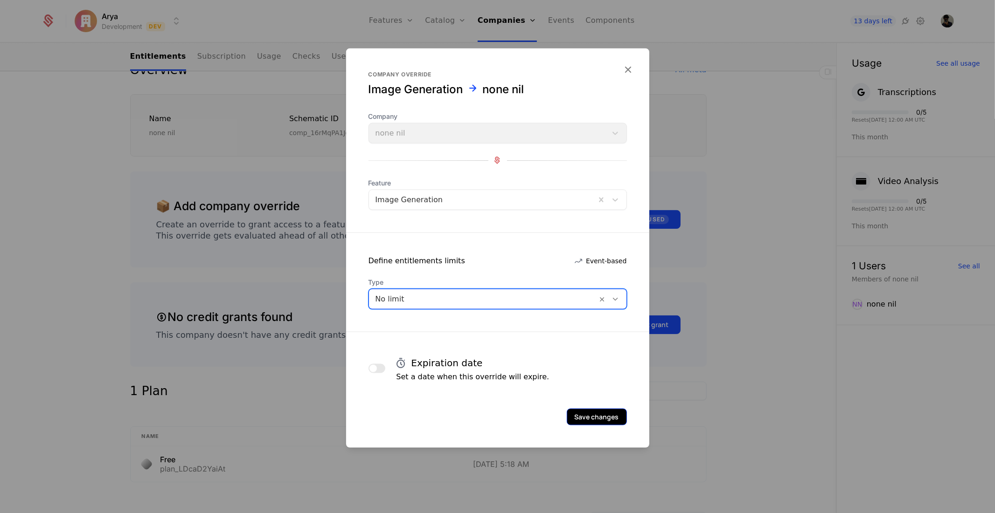
click at [611, 409] on button "Save changes" at bounding box center [596, 416] width 60 height 17
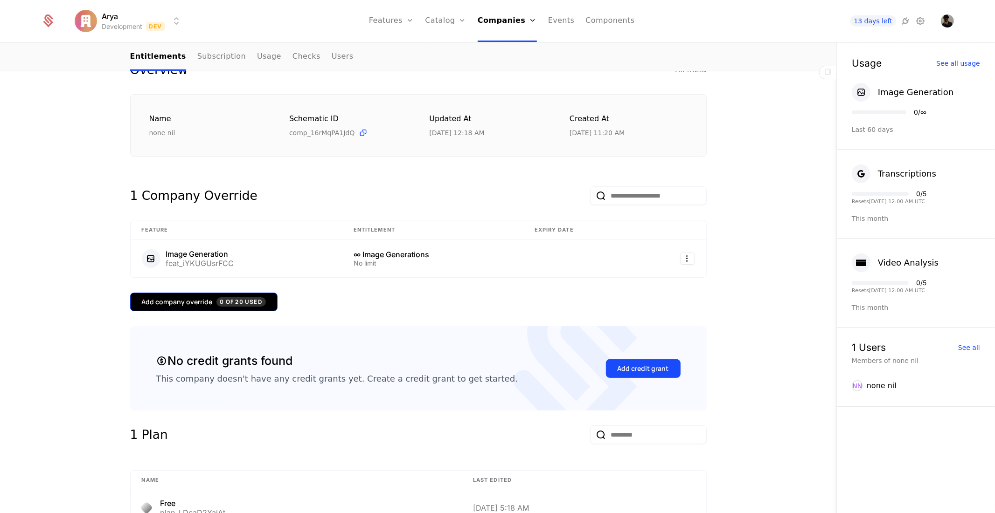
click at [216, 308] on button "Add company override 0 of 20 Used" at bounding box center [203, 302] width 147 height 19
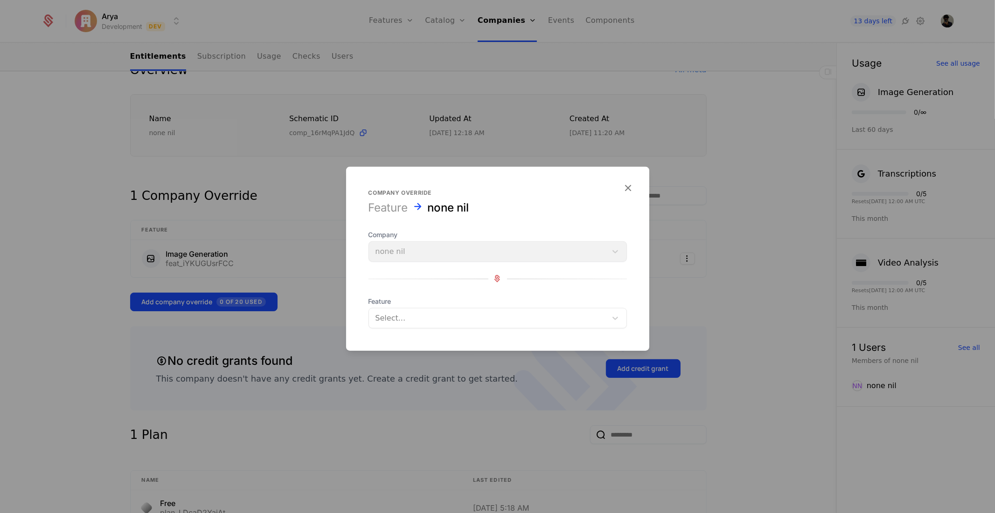
click at [426, 315] on div at bounding box center [487, 317] width 225 height 13
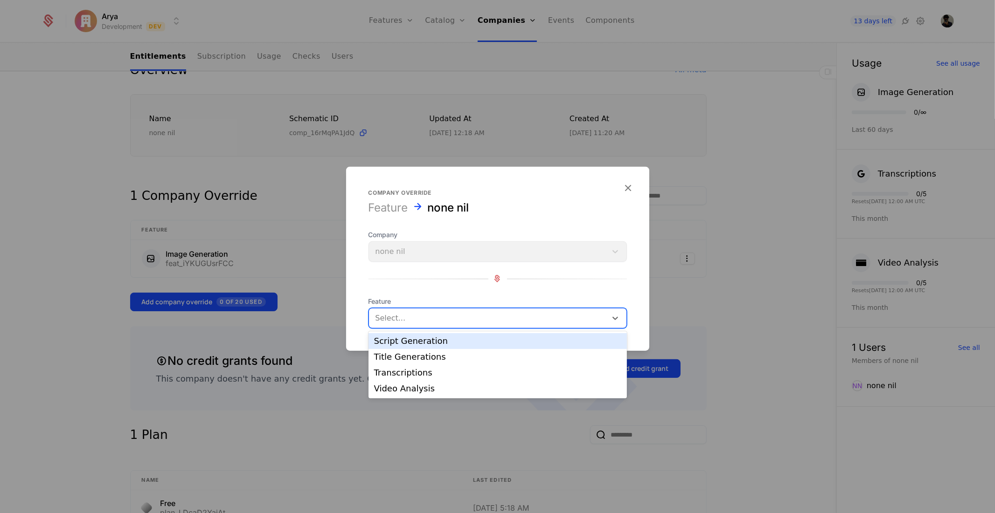
click at [418, 341] on div "Script Generation" at bounding box center [497, 341] width 247 height 8
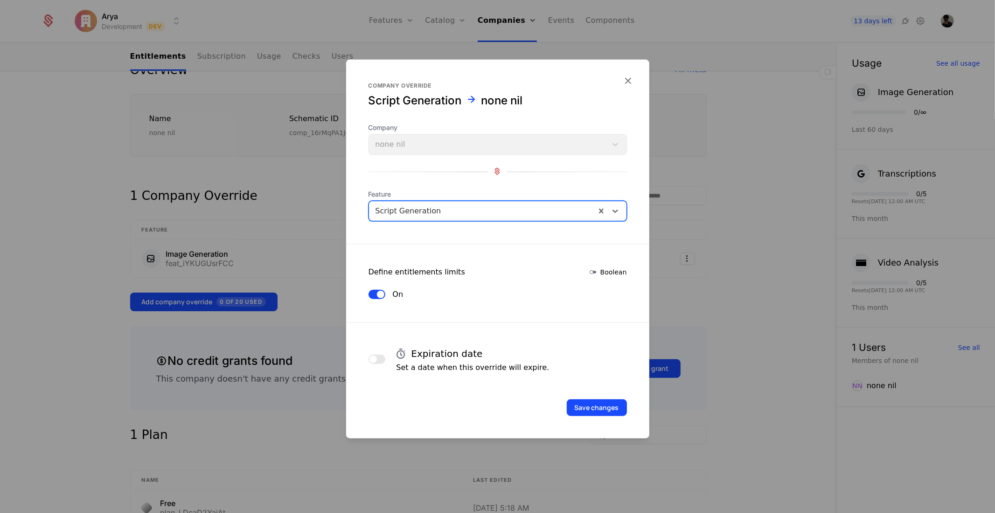
click at [381, 289] on div "On" at bounding box center [385, 294] width 35 height 11
click at [383, 294] on span "button" at bounding box center [380, 293] width 7 height 7
click at [376, 296] on button "Off" at bounding box center [376, 294] width 17 height 9
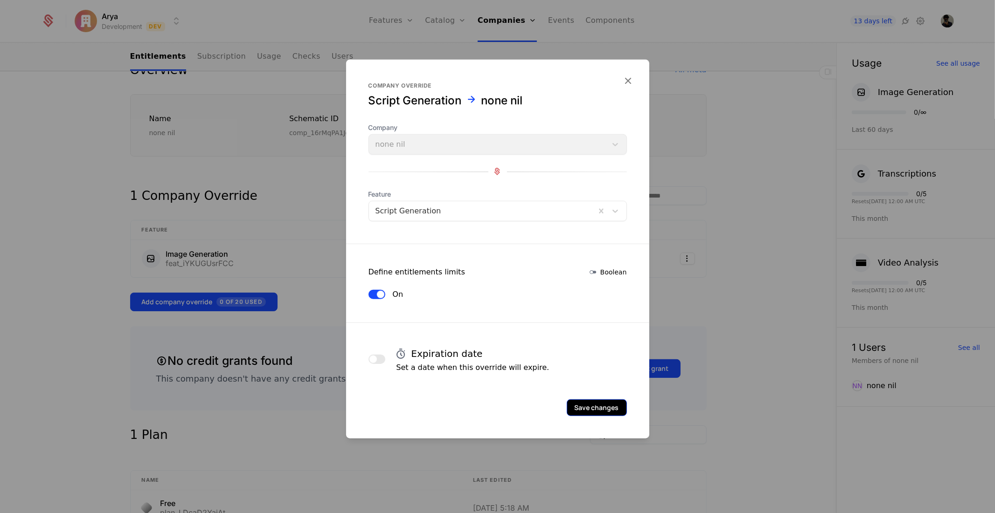
click at [586, 407] on button "Save changes" at bounding box center [596, 407] width 60 height 17
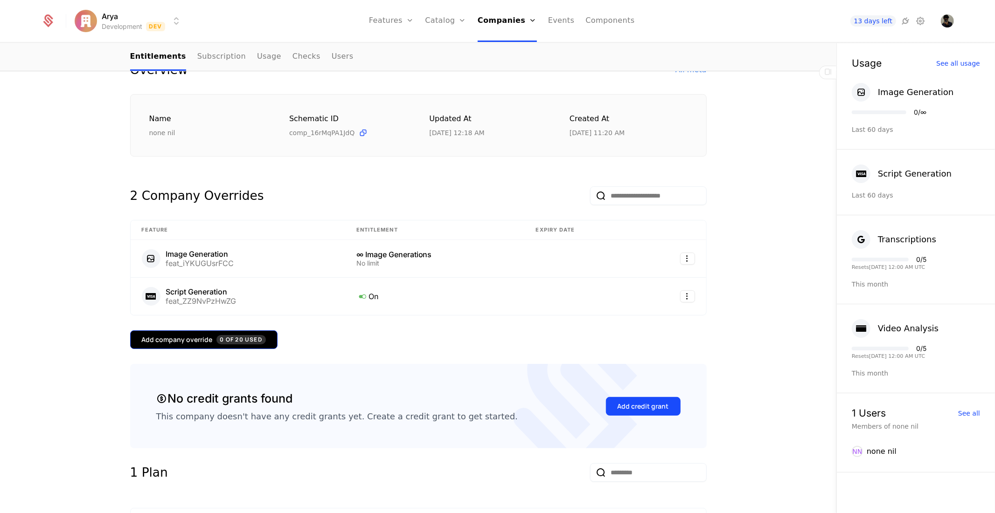
click at [226, 348] on button "Add company override 0 of 20 Used" at bounding box center [203, 340] width 147 height 19
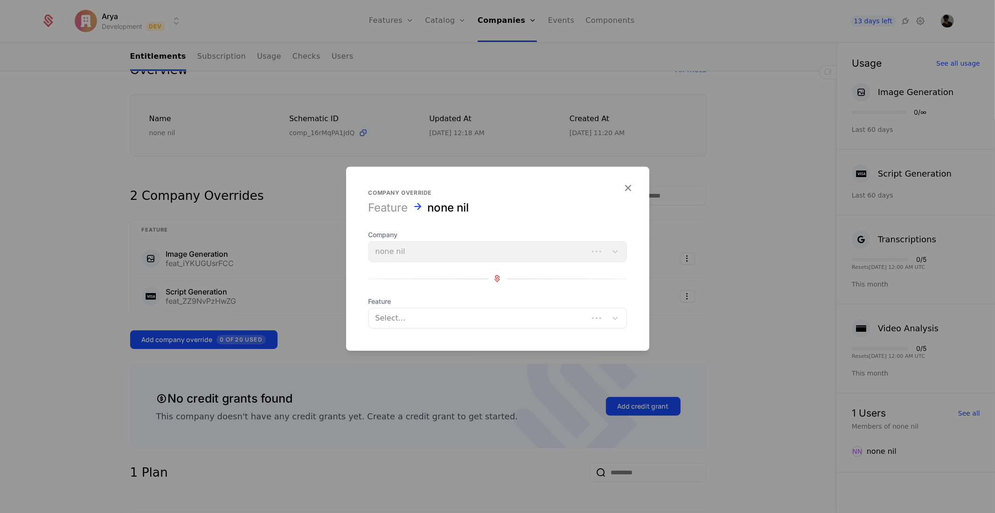
click at [407, 316] on div at bounding box center [478, 317] width 206 height 13
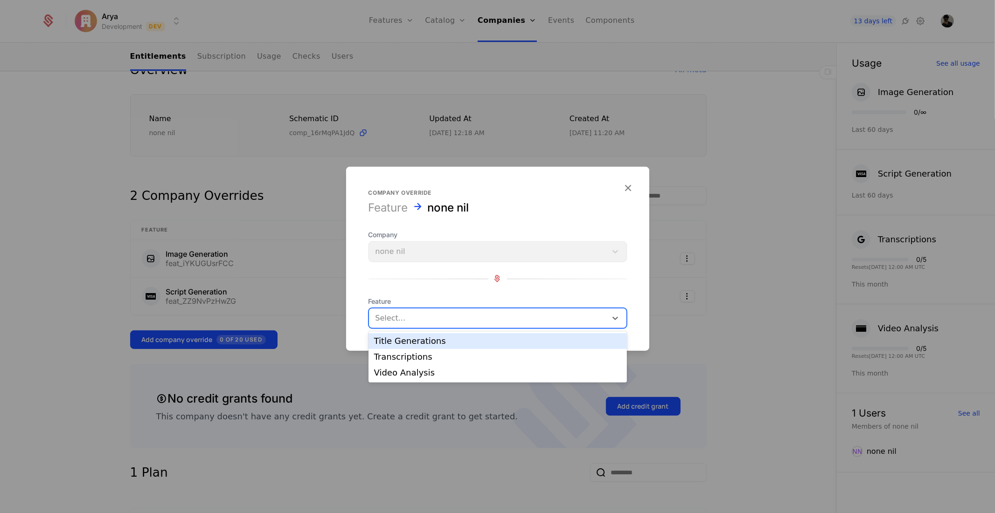
click at [412, 341] on div "Title Generations" at bounding box center [497, 341] width 247 height 8
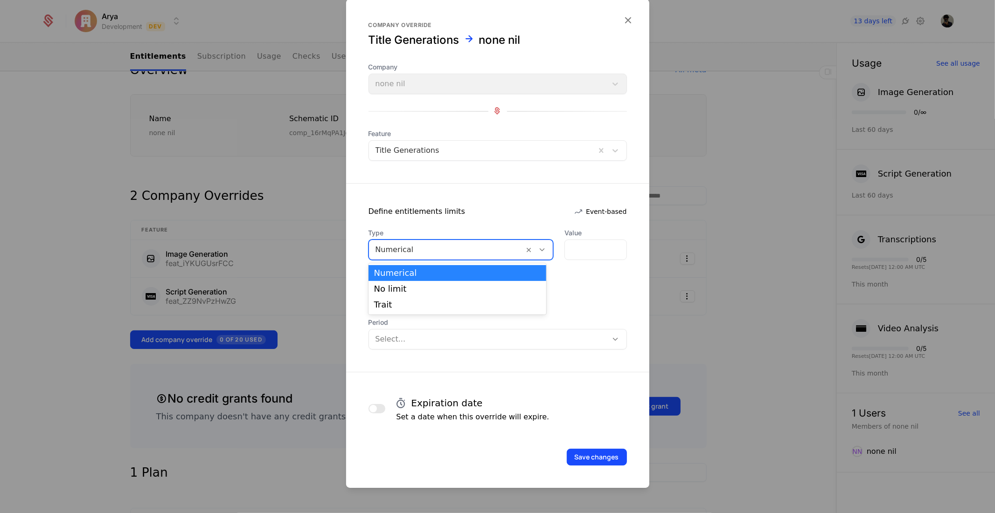
click at [463, 249] on div at bounding box center [446, 249] width 142 height 13
click at [426, 302] on div "Trait" at bounding box center [457, 305] width 167 height 8
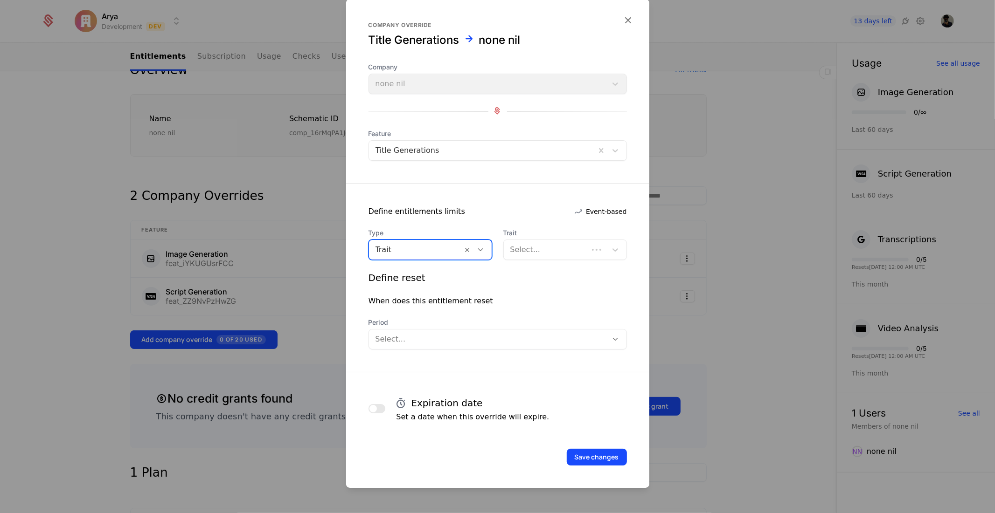
click at [435, 254] on div at bounding box center [415, 249] width 81 height 13
click at [432, 292] on div "No limit" at bounding box center [430, 289] width 112 height 8
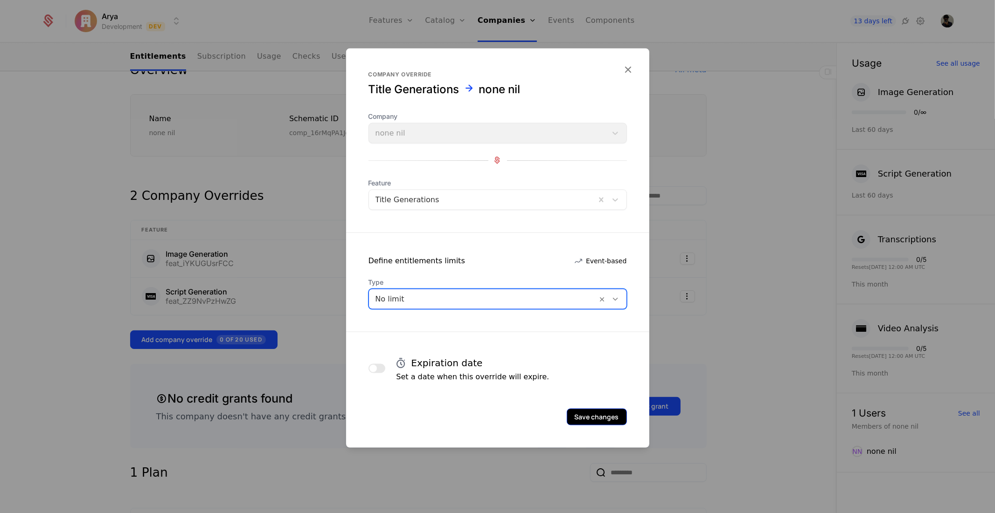
click at [607, 412] on button "Save changes" at bounding box center [596, 416] width 60 height 17
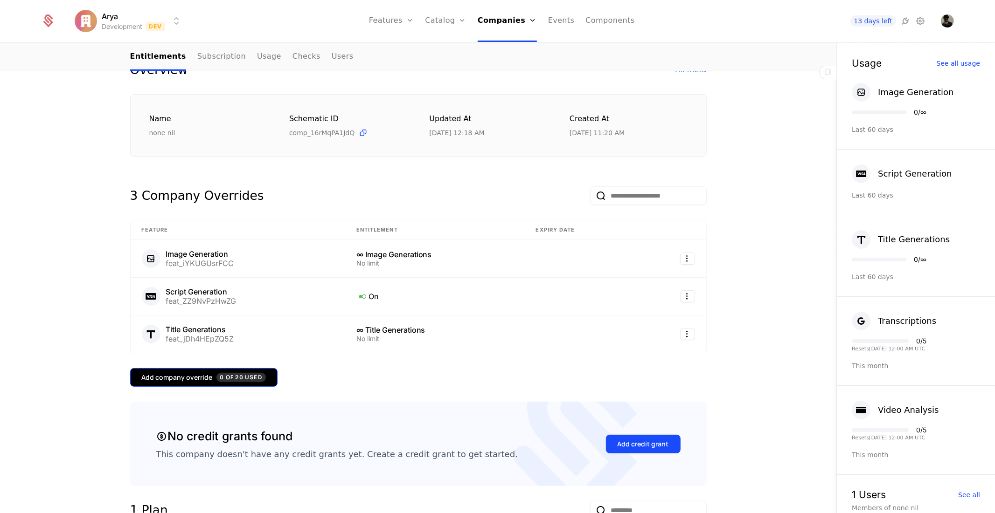
click at [202, 380] on div "Add company override 0 of 20 Used" at bounding box center [204, 377] width 124 height 9
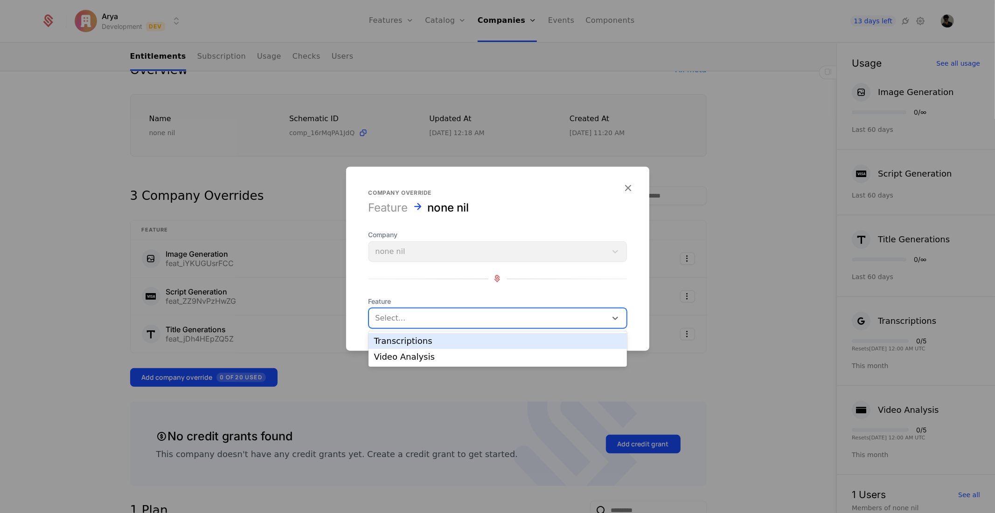
click at [428, 313] on div at bounding box center [487, 317] width 225 height 13
click at [416, 339] on div "Transcriptions" at bounding box center [497, 341] width 247 height 8
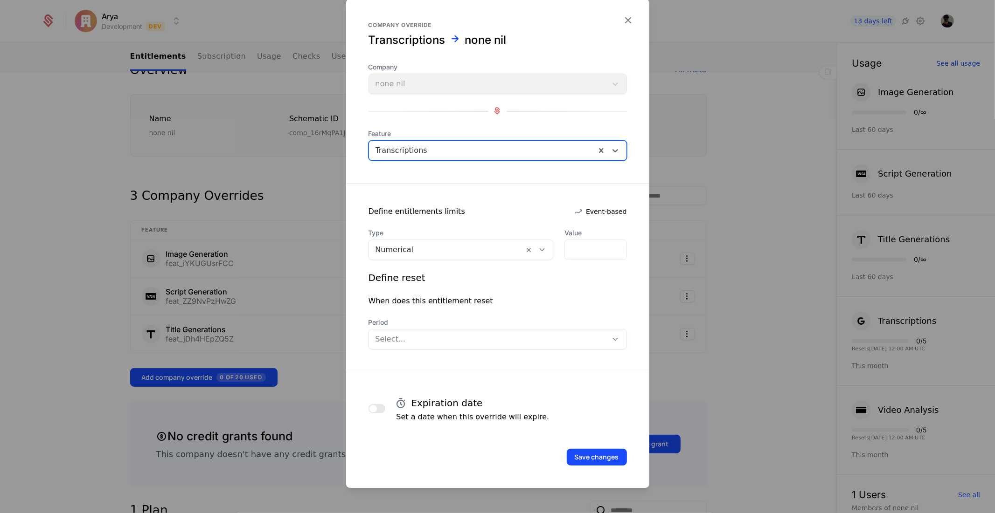
click at [441, 247] on div at bounding box center [446, 249] width 142 height 13
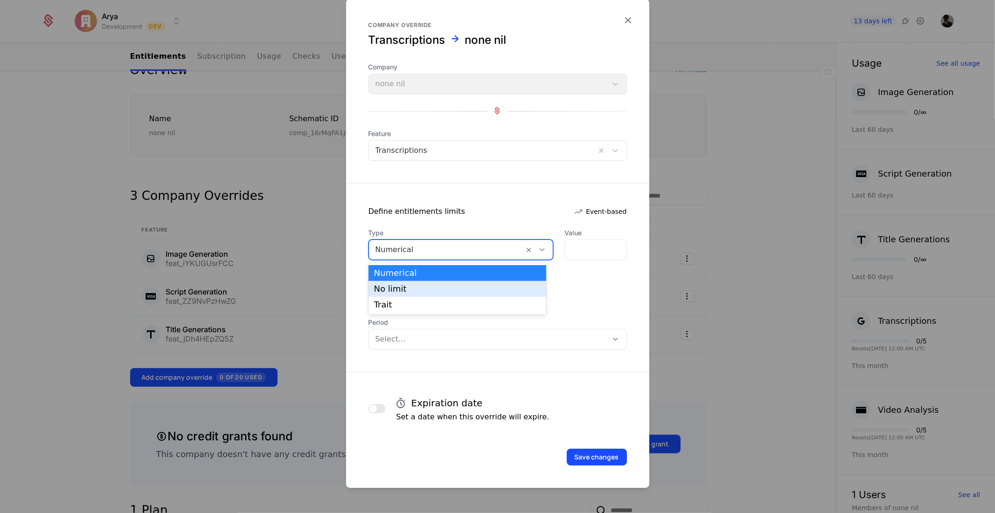
click at [423, 290] on div "No limit" at bounding box center [457, 289] width 167 height 8
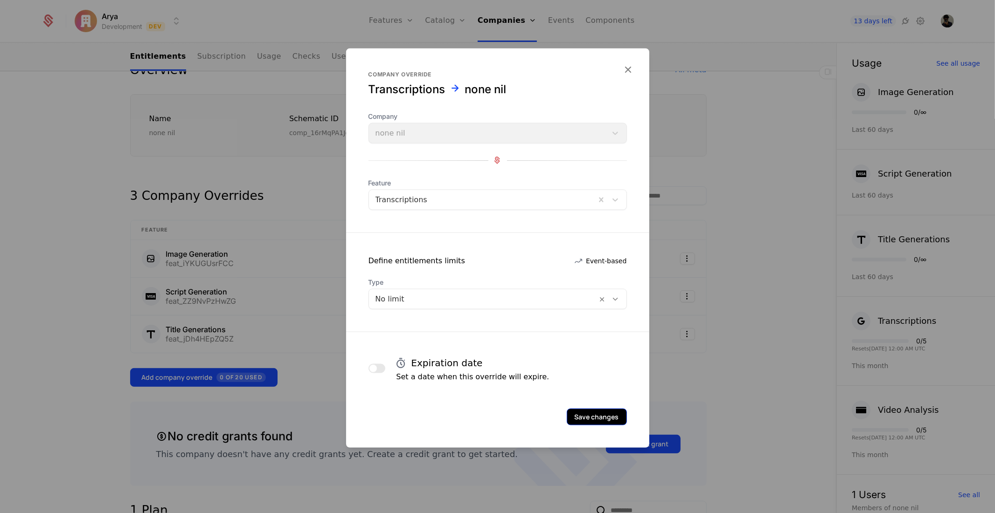
click at [612, 419] on button "Save changes" at bounding box center [596, 416] width 60 height 17
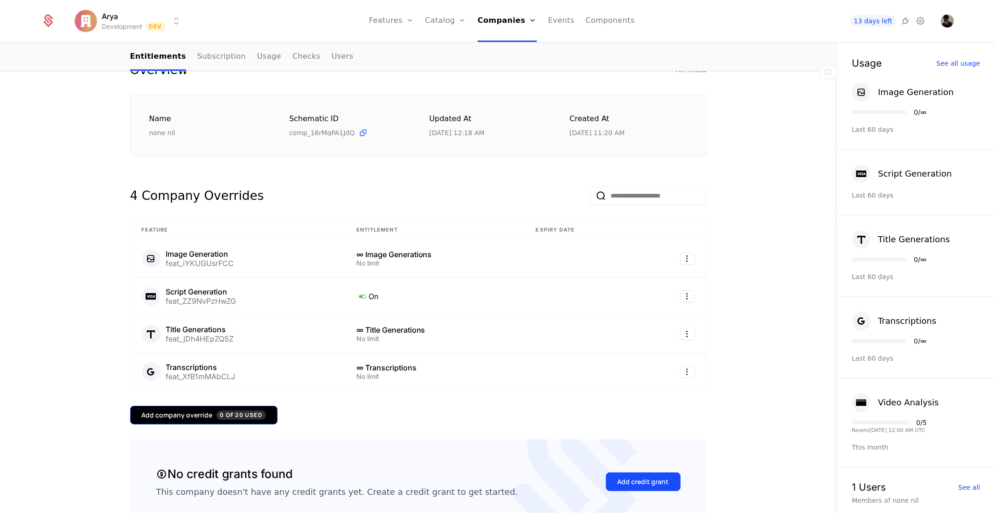
click at [239, 406] on button "Add company override 0 of 20 Used" at bounding box center [203, 415] width 147 height 19
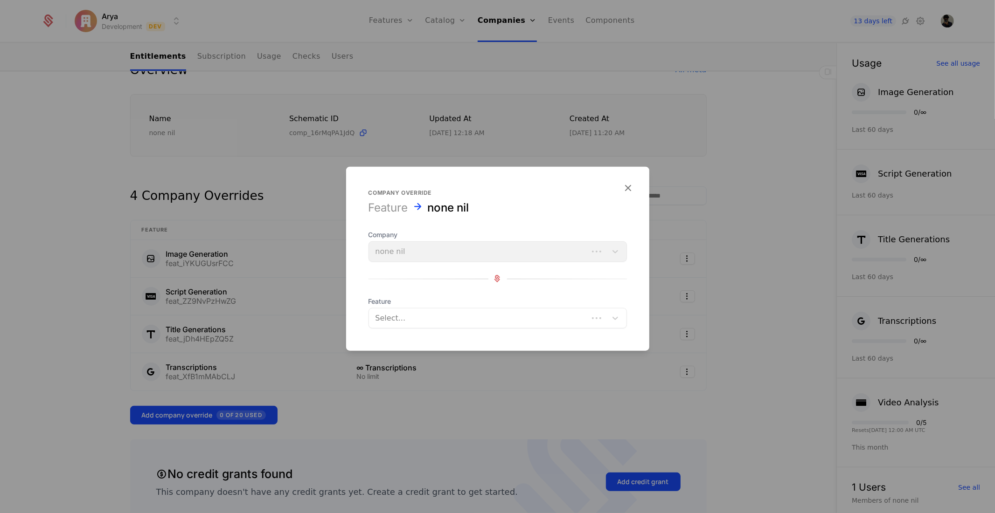
click at [426, 320] on div at bounding box center [478, 317] width 206 height 13
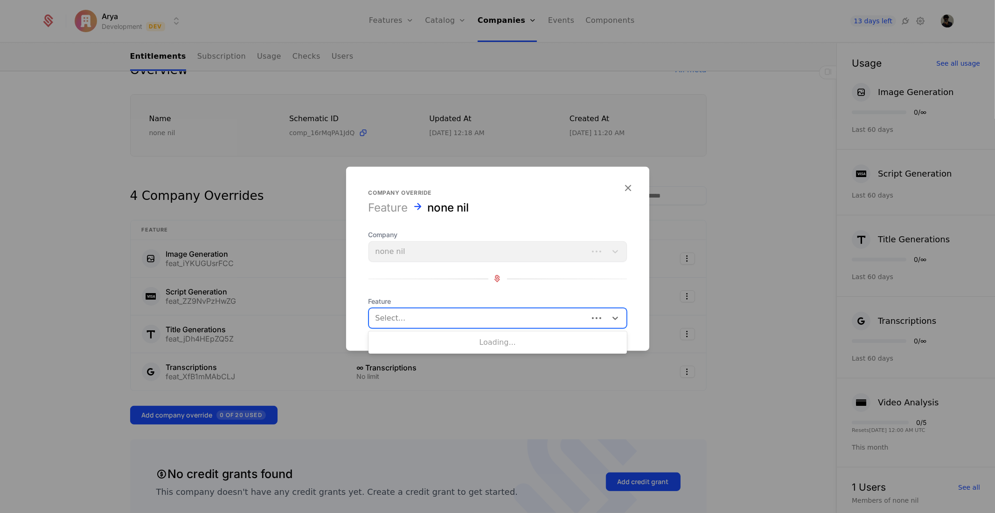
click at [451, 270] on div "Company none nil Feature Use Up and Down to choose options, press Enter to sele…" at bounding box center [497, 279] width 258 height 98
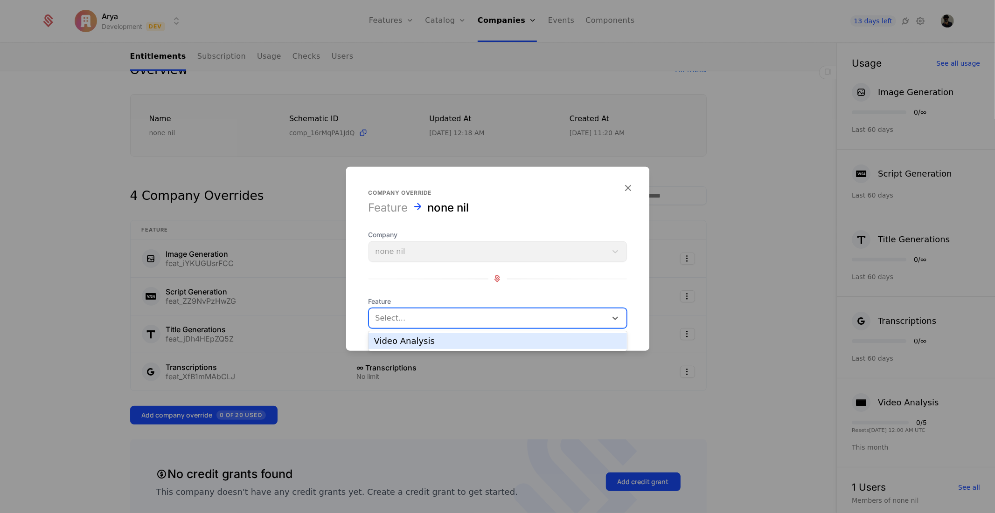
click at [445, 320] on div at bounding box center [487, 317] width 225 height 13
click at [437, 339] on div "Video Analysis" at bounding box center [497, 341] width 247 height 8
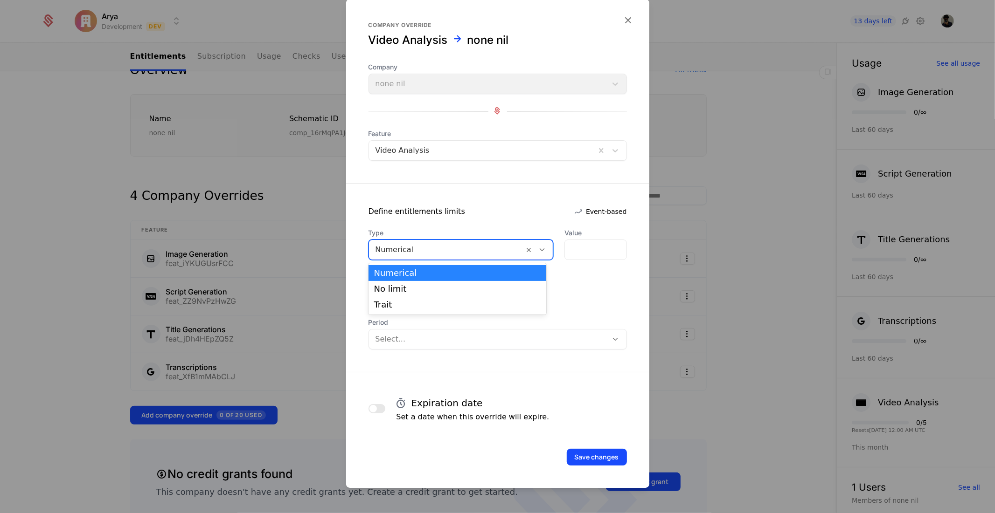
click at [446, 259] on div "Numerical" at bounding box center [460, 250] width 185 height 21
click at [443, 293] on div "No limit" at bounding box center [457, 289] width 178 height 16
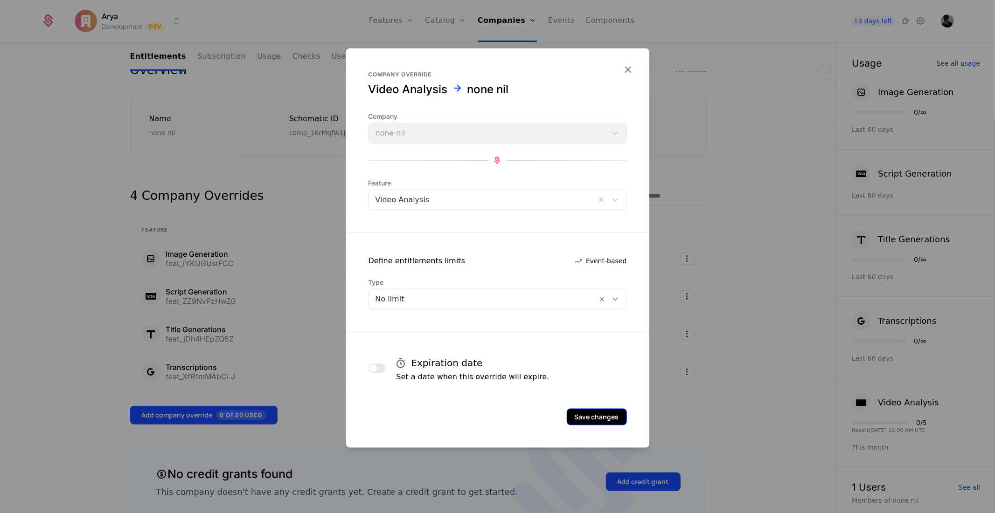
click at [610, 413] on button "Save changes" at bounding box center [596, 416] width 60 height 17
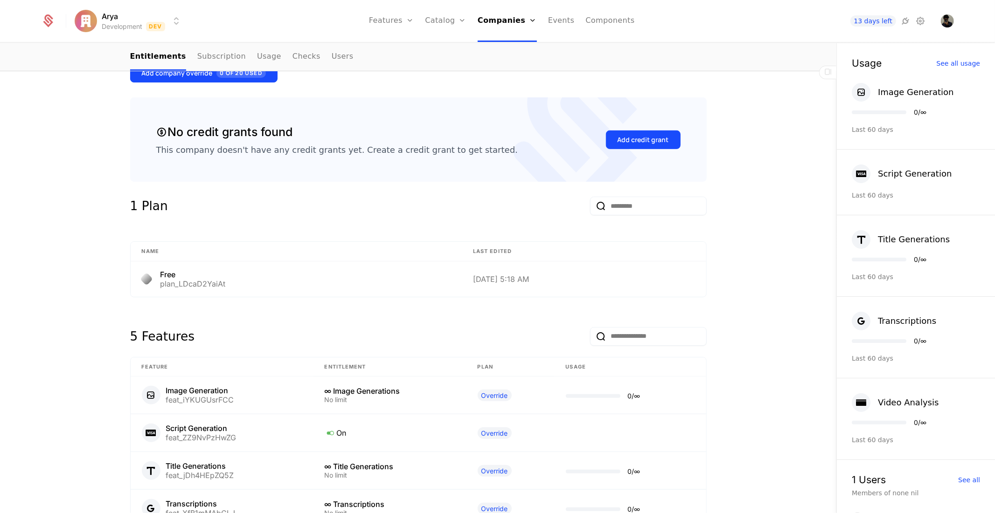
scroll to position [471, 0]
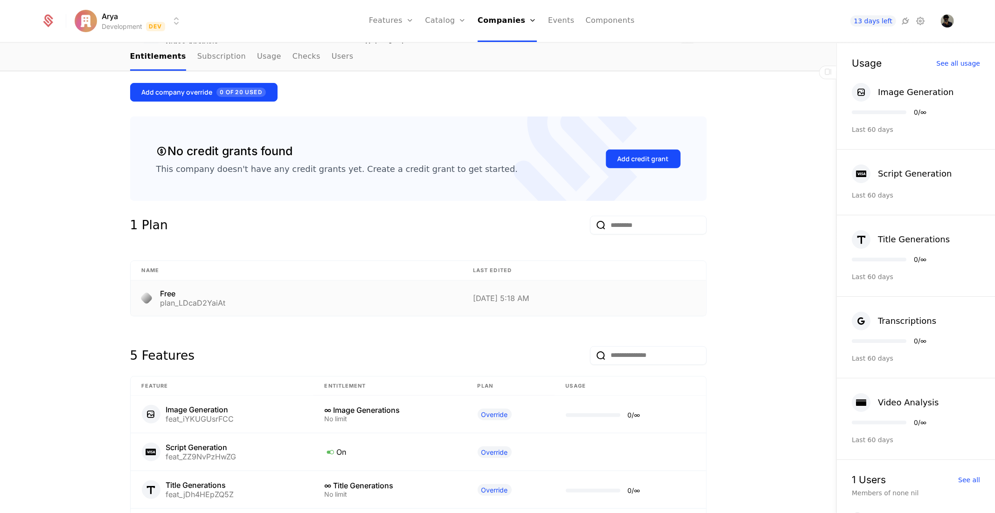
click at [276, 291] on div "Free plan_LDcaD2YaiAt" at bounding box center [296, 298] width 309 height 17
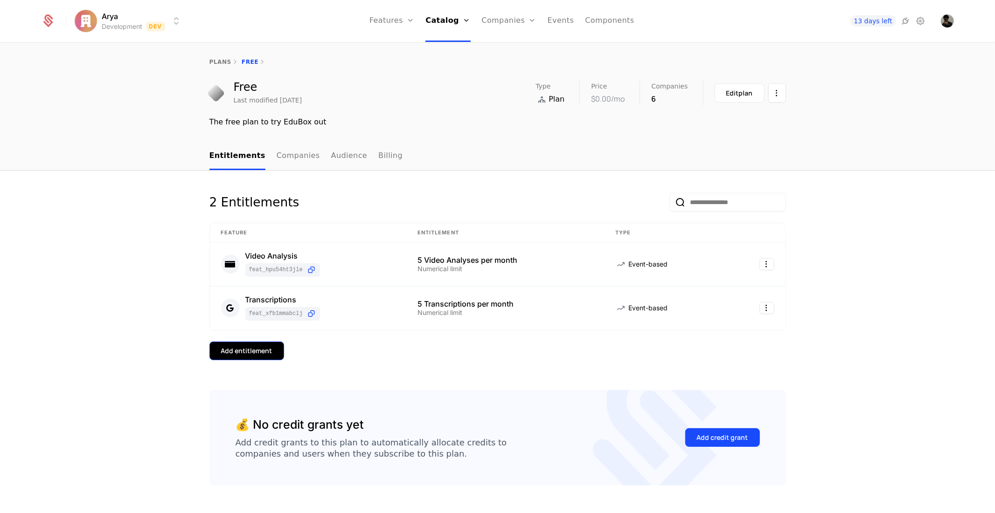
click at [263, 353] on div "Add entitlement" at bounding box center [246, 350] width 51 height 9
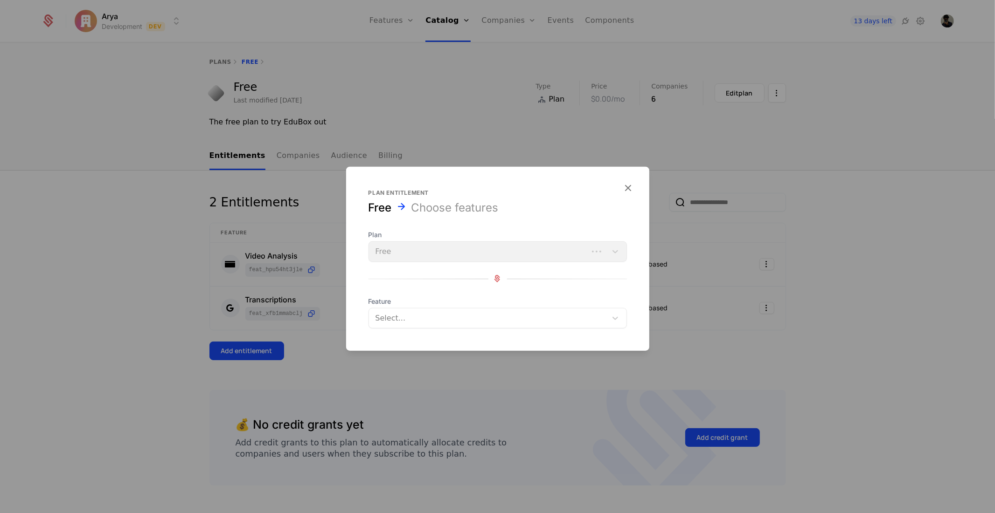
click at [427, 315] on div at bounding box center [488, 317] width 225 height 13
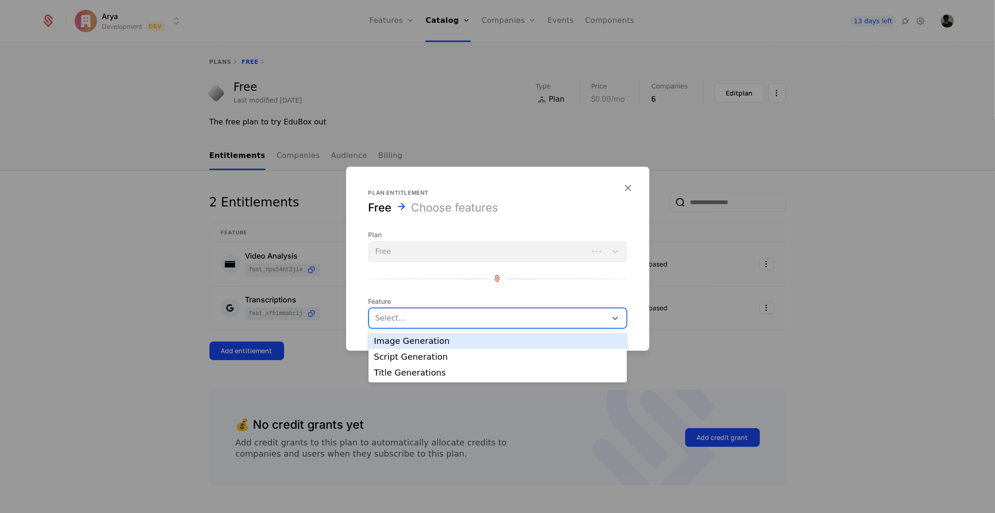
click at [427, 315] on div at bounding box center [488, 317] width 225 height 13
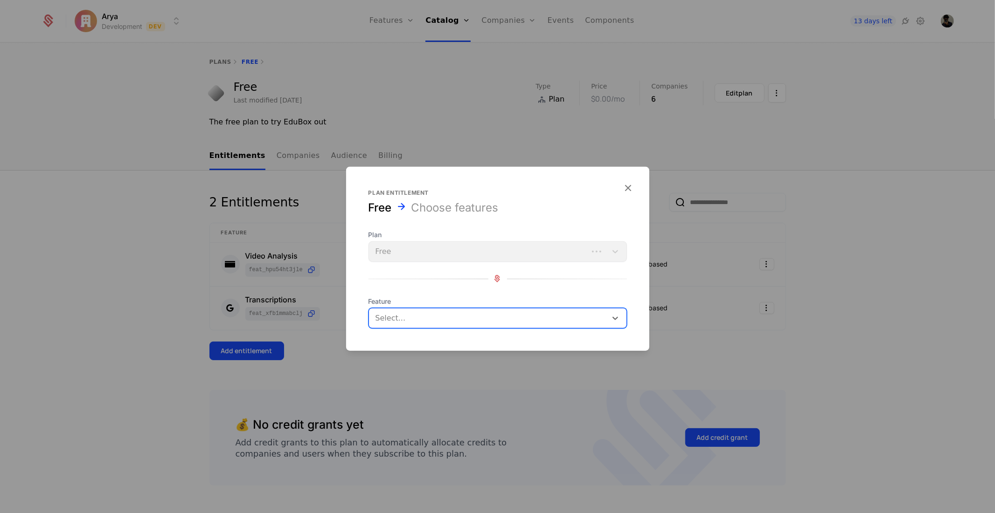
click at [330, 381] on div at bounding box center [497, 256] width 995 height 513
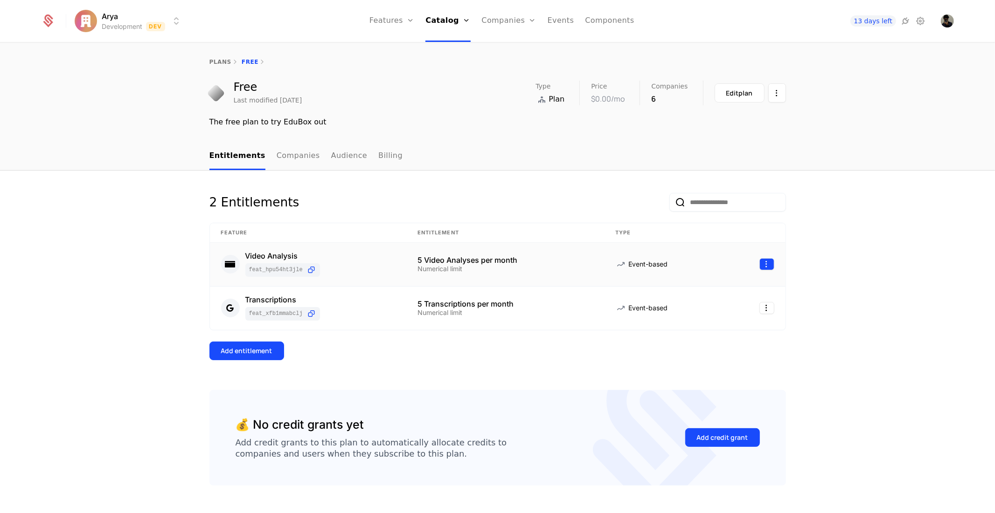
click at [762, 263] on html "Arya Development Dev Features Features Flags Catalog Plans Add Ons Credits Conf…" at bounding box center [497, 256] width 995 height 513
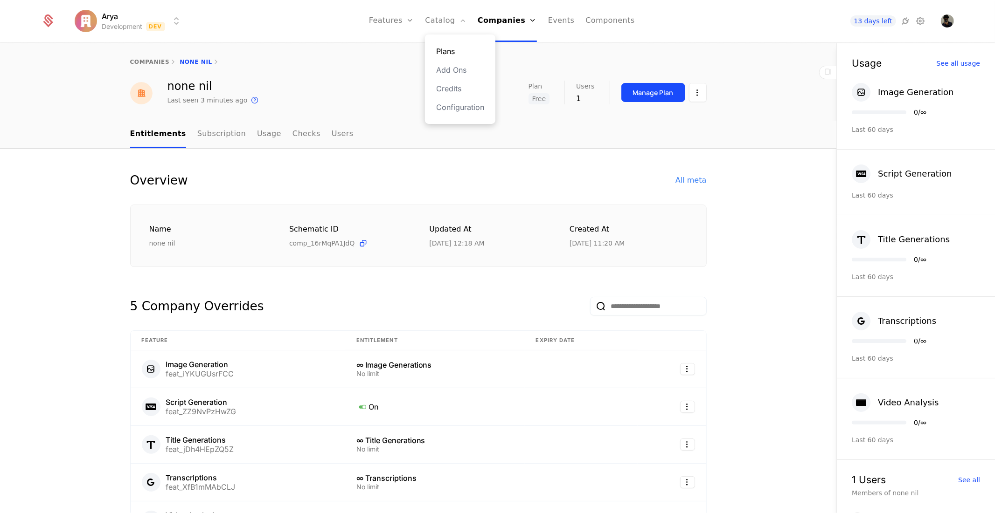
click at [457, 55] on link "Plans" at bounding box center [460, 51] width 48 height 11
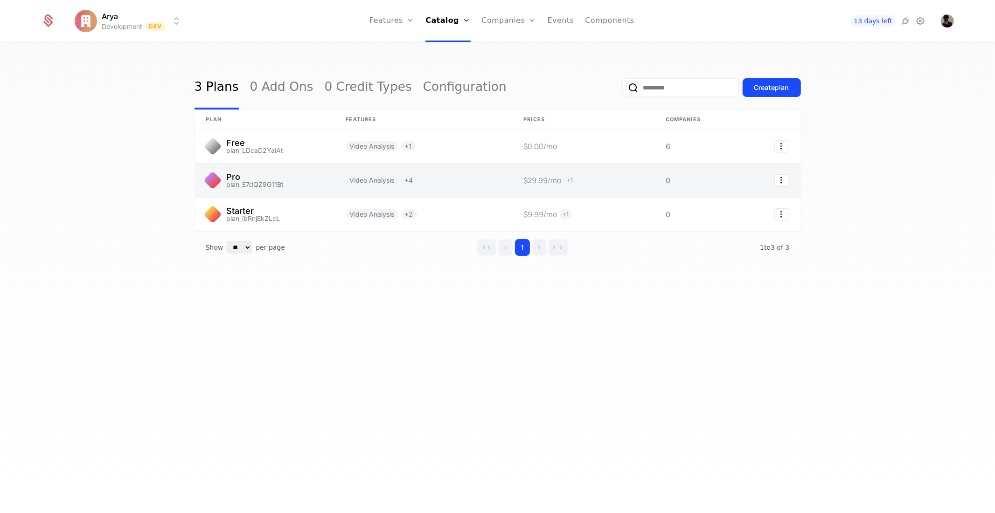
click at [277, 180] on link at bounding box center [265, 181] width 140 height 34
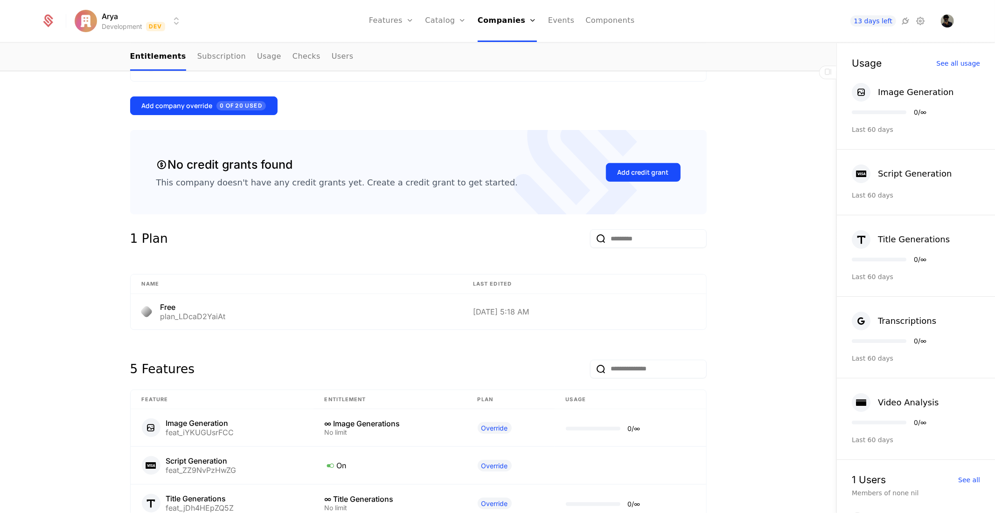
scroll to position [466, 0]
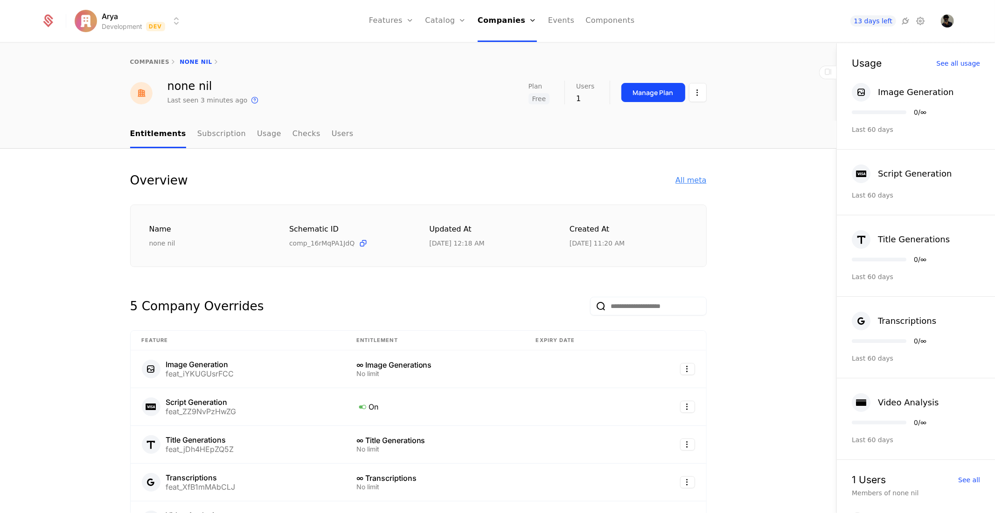
click at [691, 182] on div "All meta" at bounding box center [690, 180] width 31 height 11
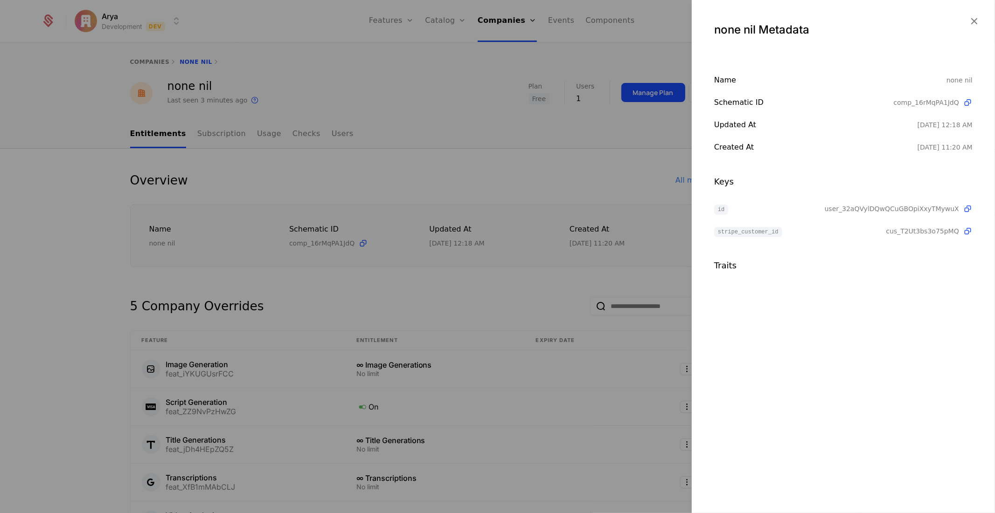
click at [534, 206] on div at bounding box center [497, 256] width 995 height 513
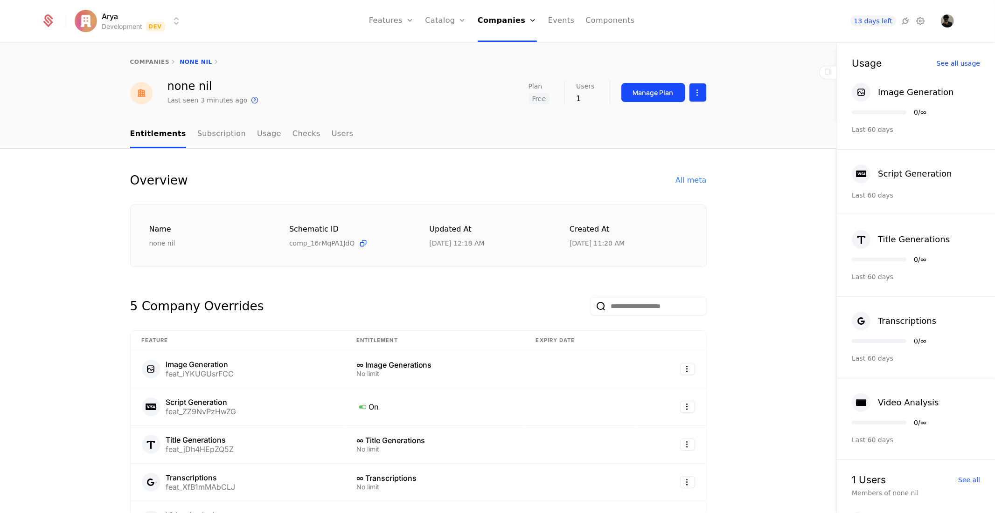
click at [691, 97] on html "Arya Development Dev Features Features Flags Catalog Plans Add Ons Credits Conf…" at bounding box center [497, 256] width 995 height 513
click at [691, 177] on div "All meta" at bounding box center [690, 180] width 31 height 11
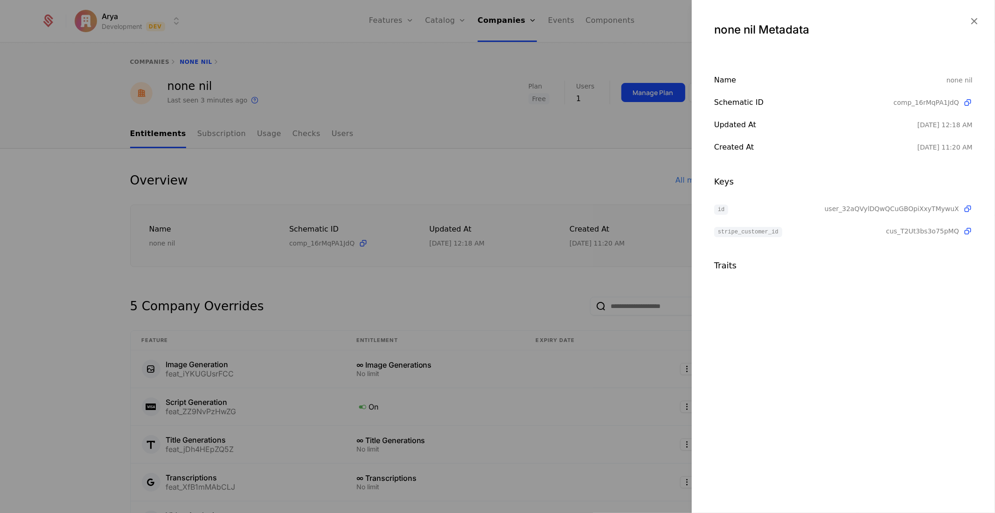
click at [973, 231] on div "Name none nil Schematic ID comp_16rMqPA1JdQ Updated at 9/13/25, 12:18 AM Create…" at bounding box center [842, 174] width 303 height 198
click at [966, 229] on icon at bounding box center [967, 232] width 10 height 10
